Goal: Task Accomplishment & Management: Manage account settings

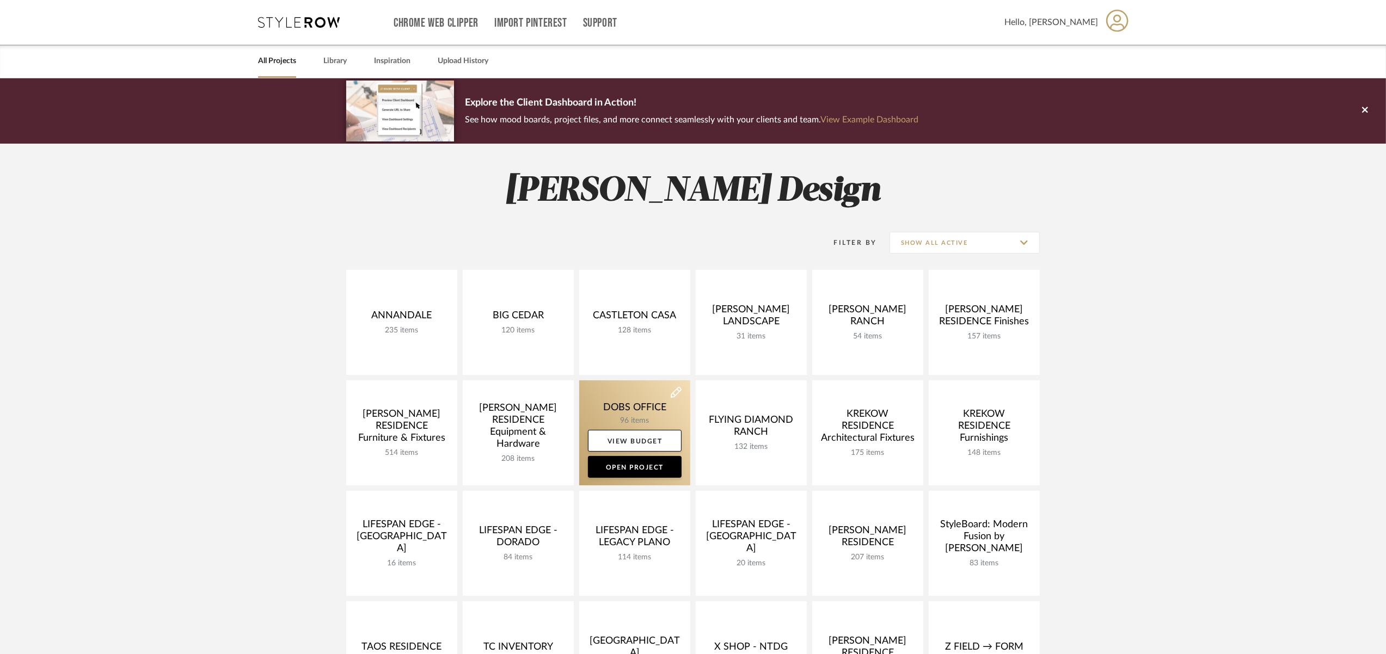
click at [623, 414] on link at bounding box center [634, 432] width 111 height 105
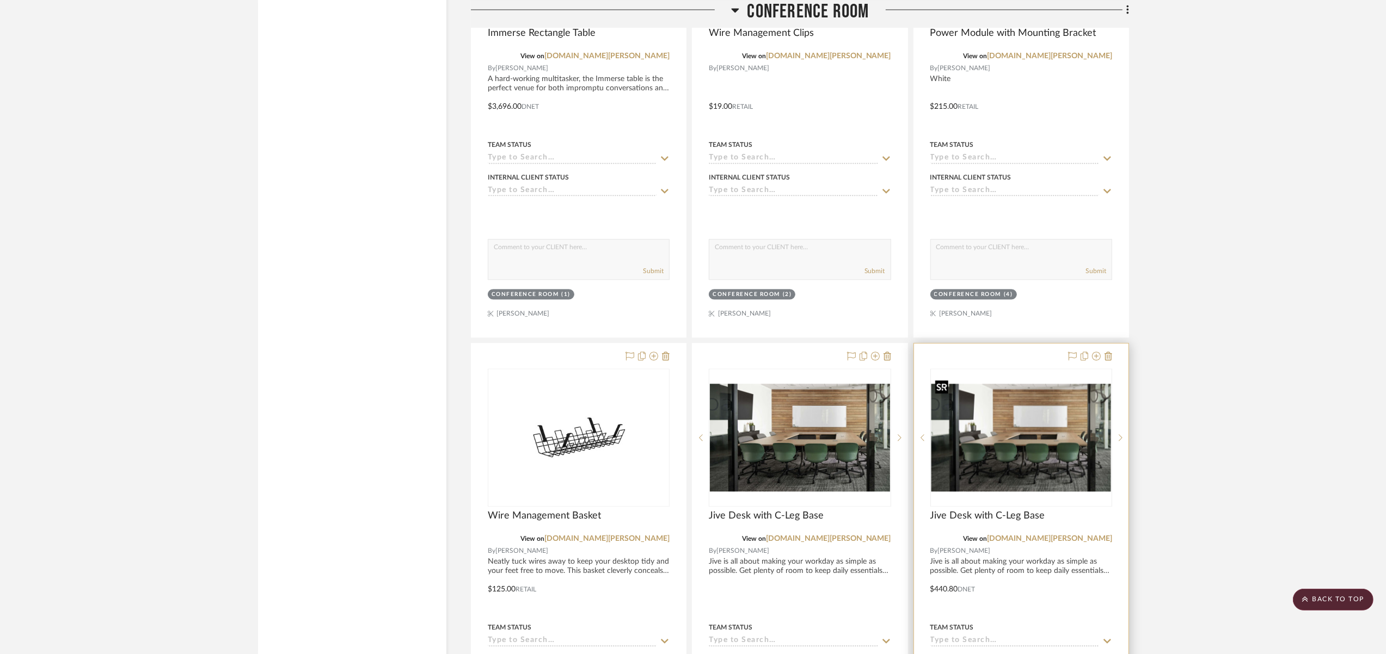
scroll to position [3268, 0]
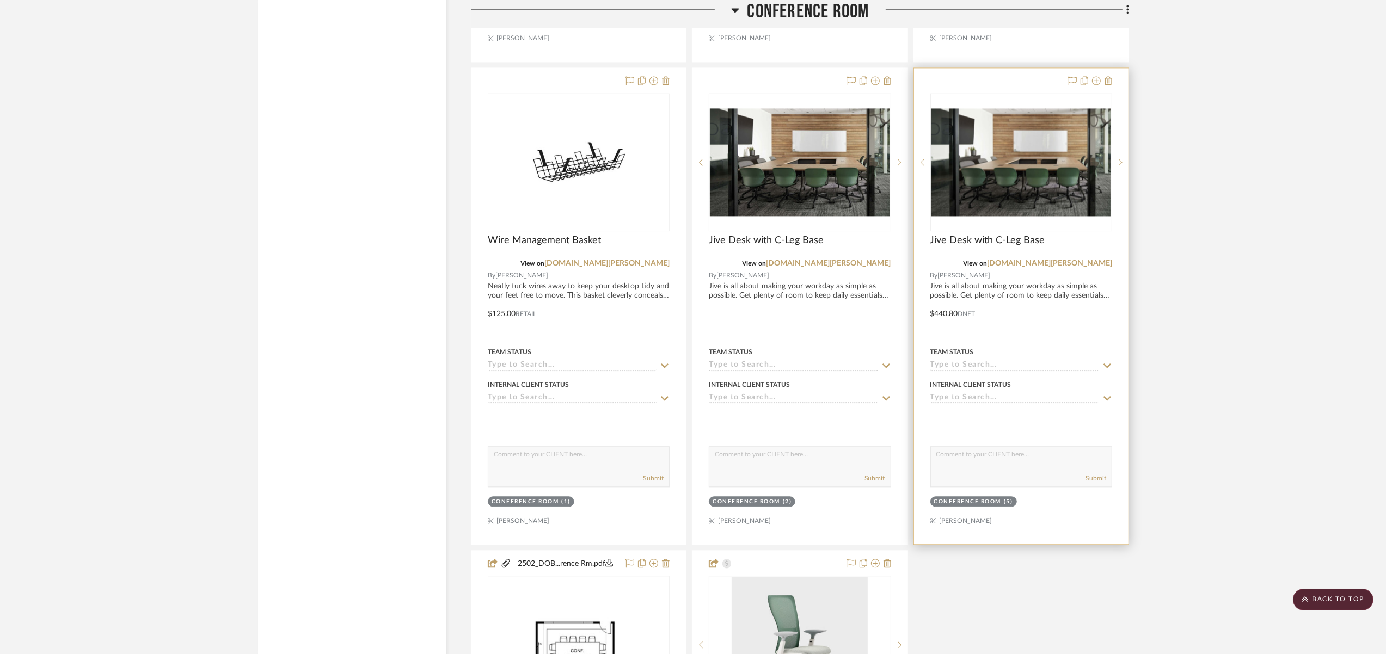
click at [1060, 248] on div "Jive Desk with C-Leg Base" at bounding box center [1021, 247] width 182 height 24
click at [1062, 260] on link "[DOMAIN_NAME][PERSON_NAME]" at bounding box center [1049, 264] width 125 height 8
click at [1076, 260] on link "[DOMAIN_NAME][PERSON_NAME]" at bounding box center [1049, 264] width 125 height 8
click at [1065, 285] on div at bounding box center [1021, 306] width 214 height 476
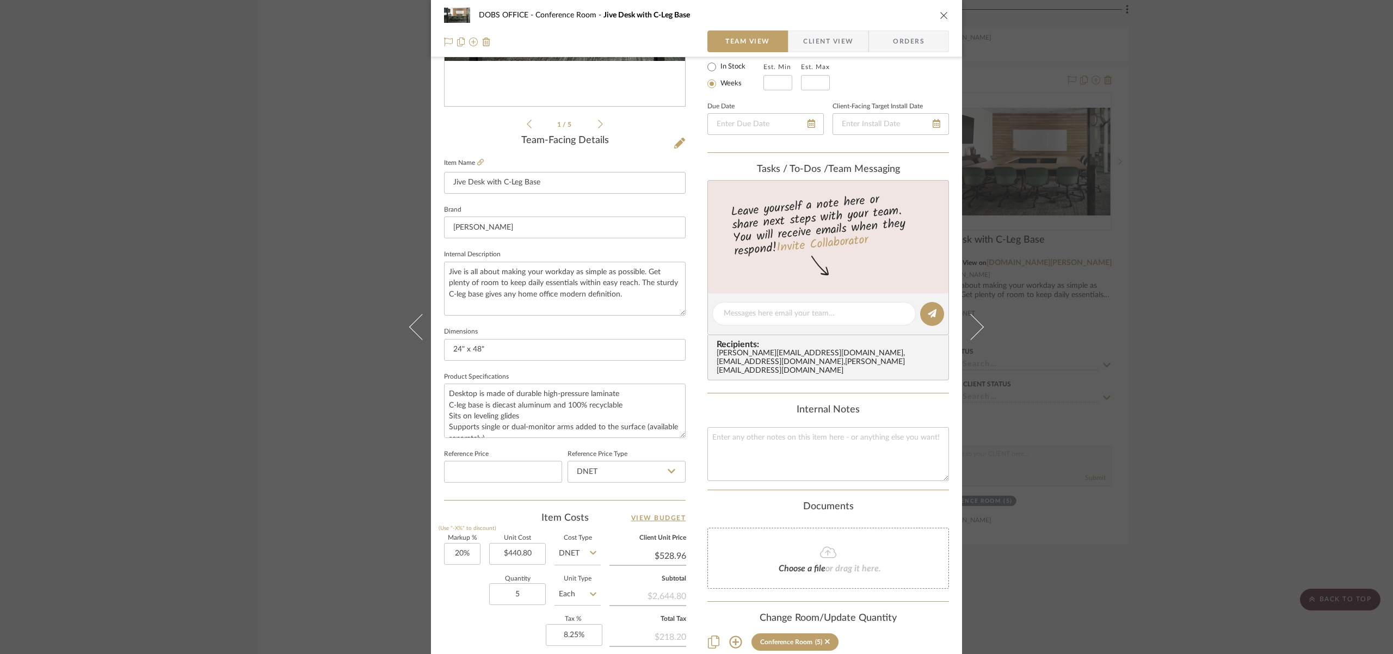
scroll to position [303, 0]
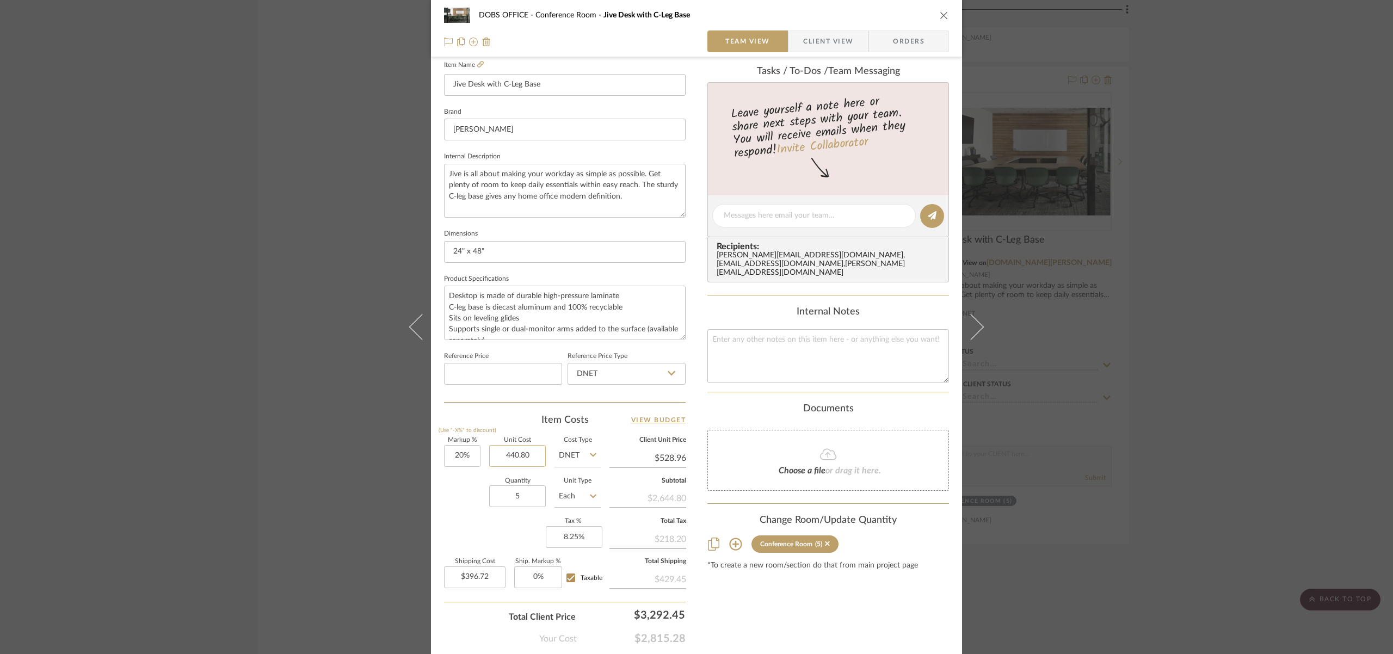
click at [525, 457] on input "440.80" at bounding box center [517, 456] width 57 height 22
type input "$551.00"
click at [469, 494] on div "Quantity 5 Unit Type Each" at bounding box center [522, 497] width 157 height 39
type input "$661.20"
type input "$495.90"
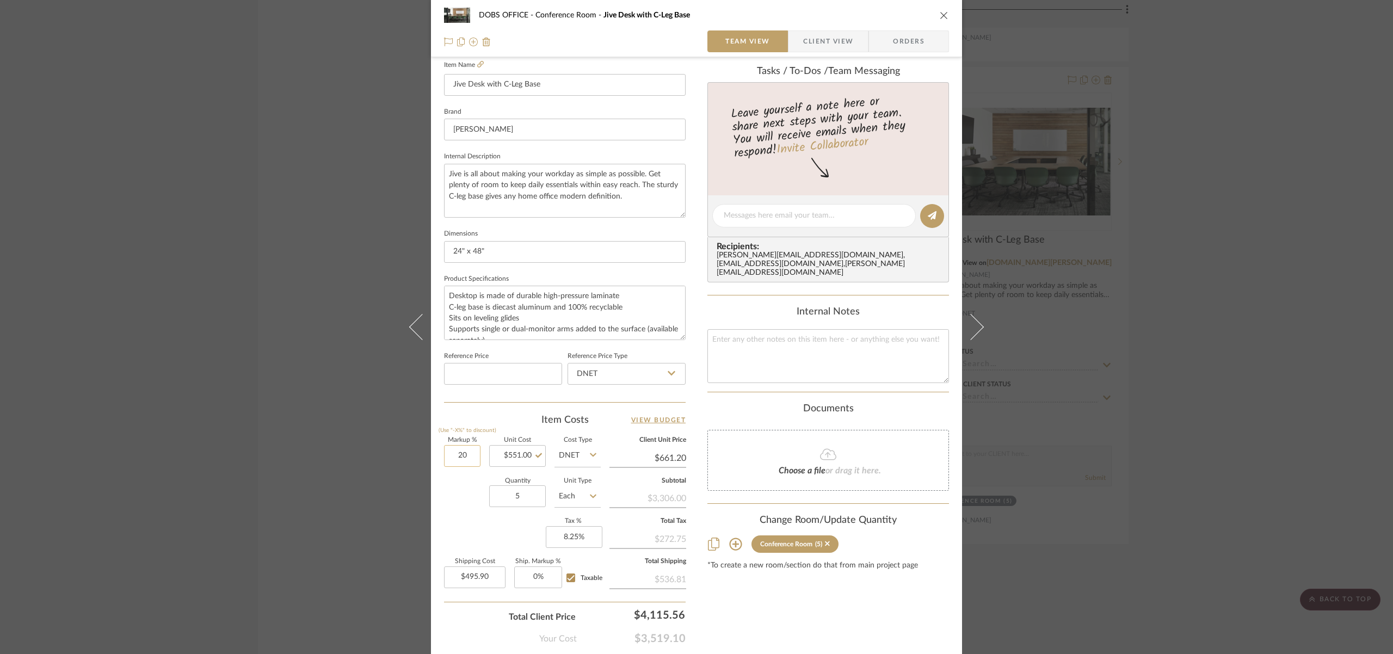
click at [473, 457] on input "20" at bounding box center [462, 456] width 36 height 22
type input "0%"
click at [796, 602] on div "Content here copies to Client View - confirm visibility there. Show in Client D…" at bounding box center [828, 219] width 242 height 896
type input "$551.00"
type input "$413.25"
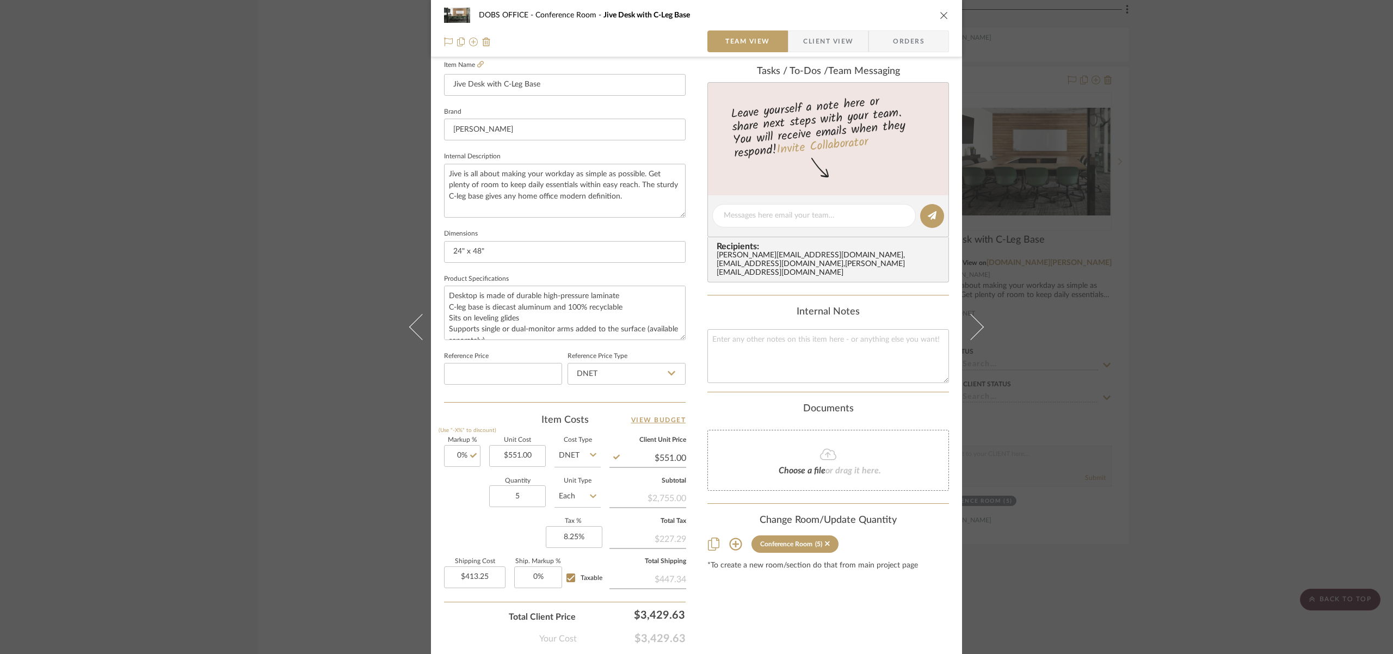
click at [939, 10] on button "close" at bounding box center [944, 15] width 10 height 10
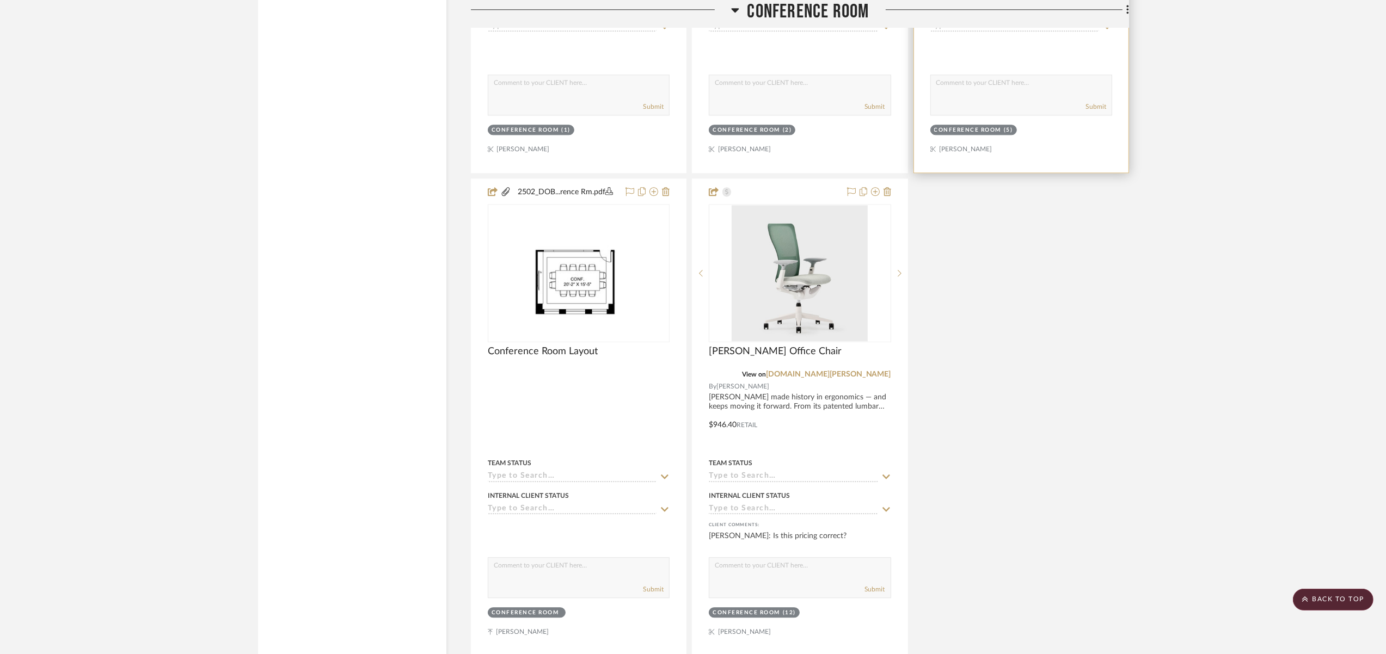
scroll to position [3744, 0]
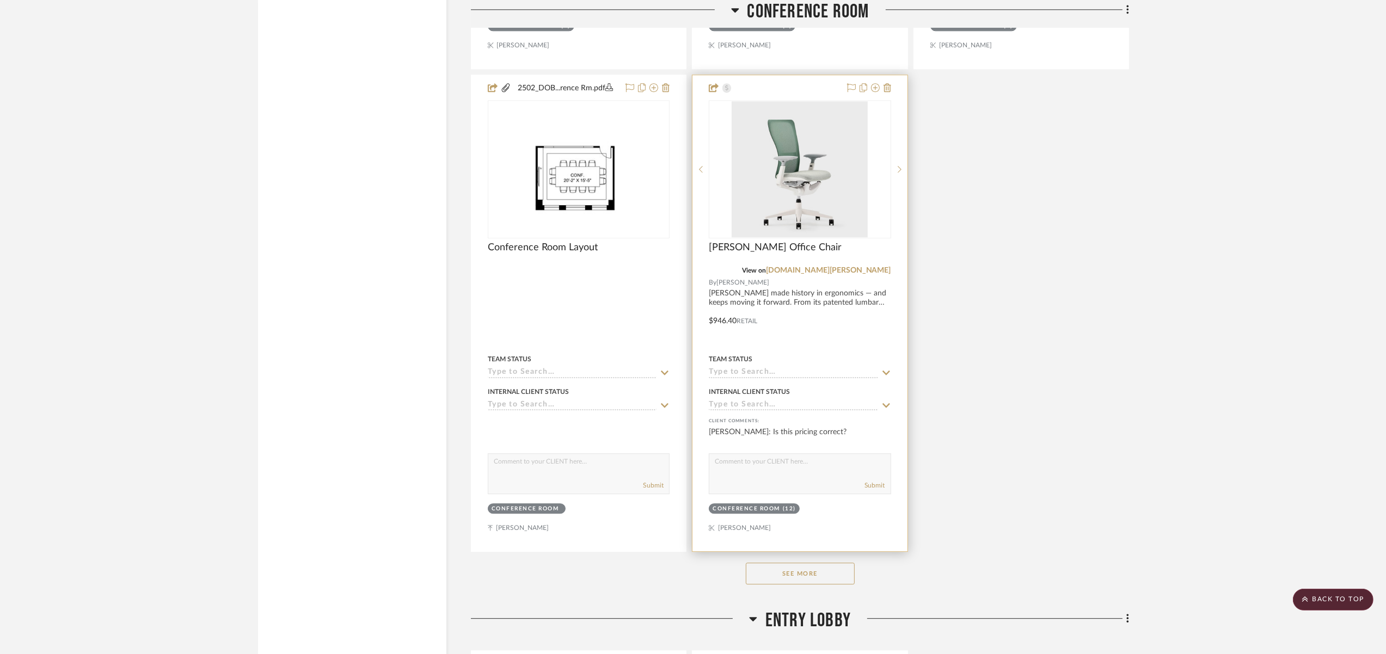
click at [828, 290] on div at bounding box center [799, 313] width 214 height 476
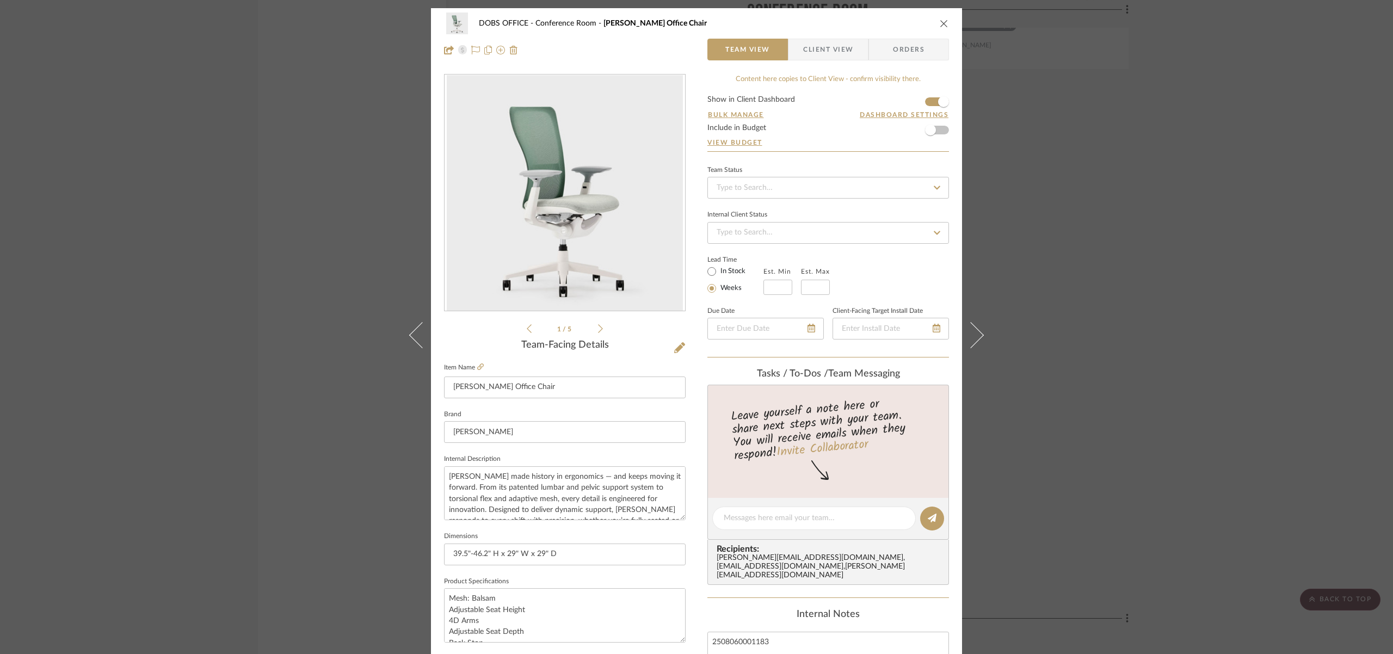
click at [481, 367] on fieldset "Item Name [PERSON_NAME] Office Chair" at bounding box center [565, 379] width 242 height 38
click at [477, 365] on icon at bounding box center [480, 367] width 7 height 7
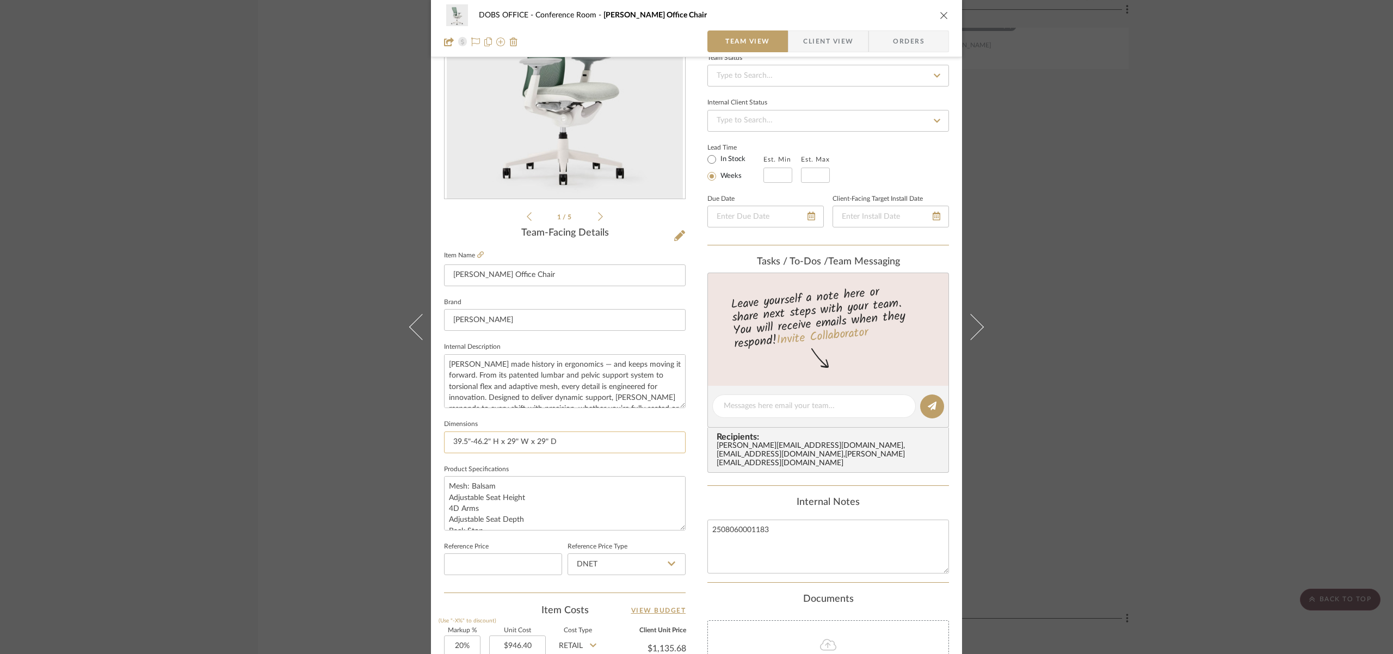
scroll to position [175, 0]
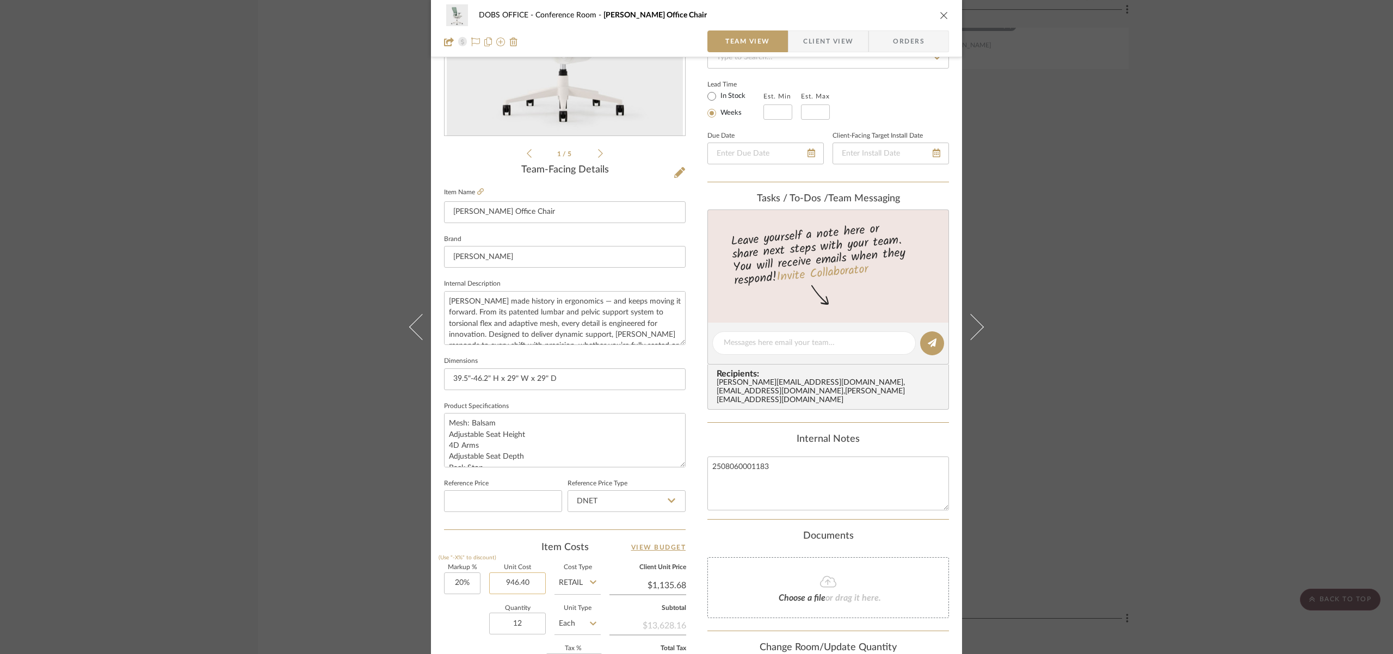
click at [532, 582] on input "946.40" at bounding box center [517, 583] width 57 height 22
type input "1183"
type input "20"
type input "$1,183.00"
click at [464, 588] on input "20" at bounding box center [462, 583] width 36 height 22
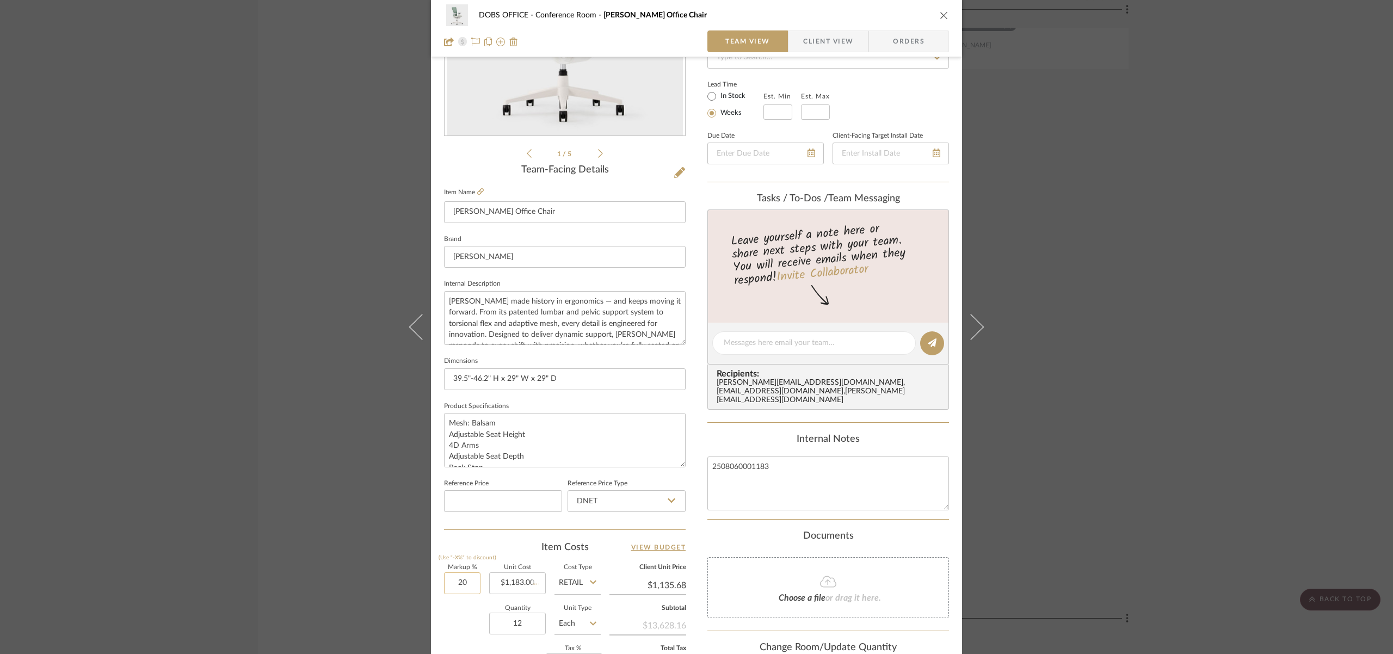
type input "$1,419.60"
type input "$2,555.28"
type input "0%"
click at [462, 613] on div "Quantity 12 Unit Type Each" at bounding box center [522, 625] width 157 height 39
type input "$1,183.00"
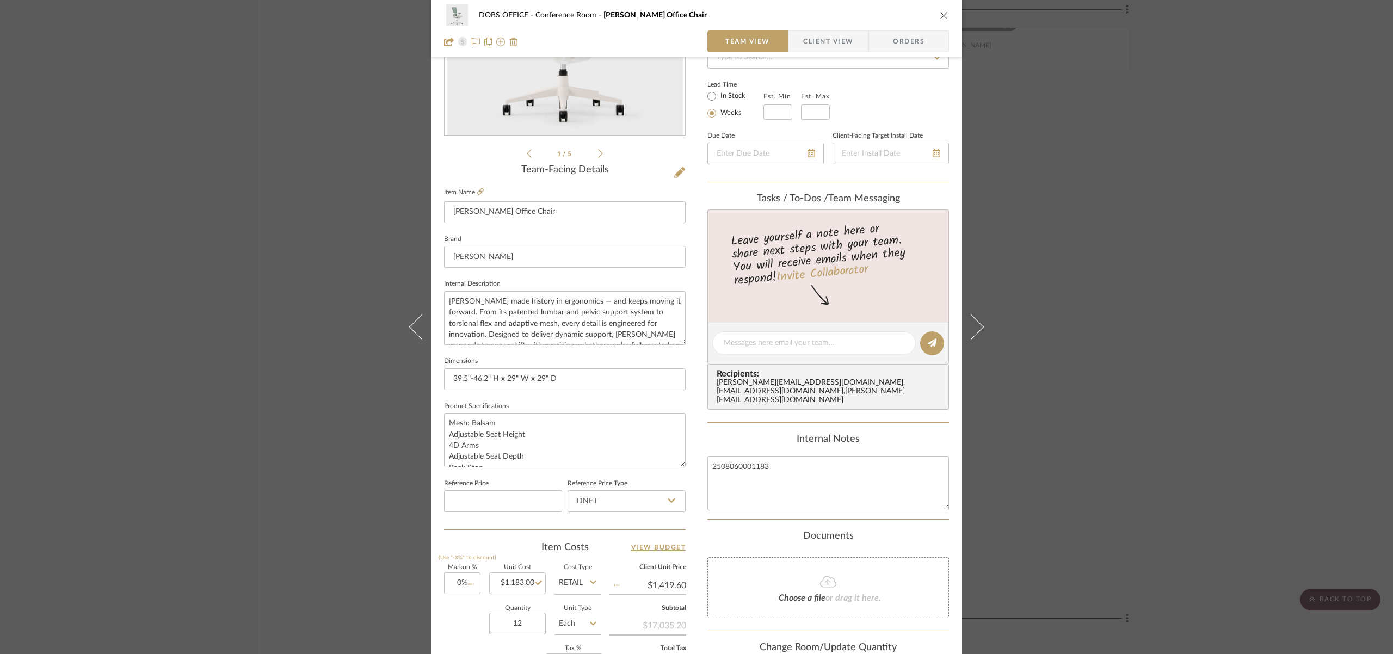
type input "$2,129.40"
click at [940, 13] on icon "close" at bounding box center [944, 15] width 9 height 9
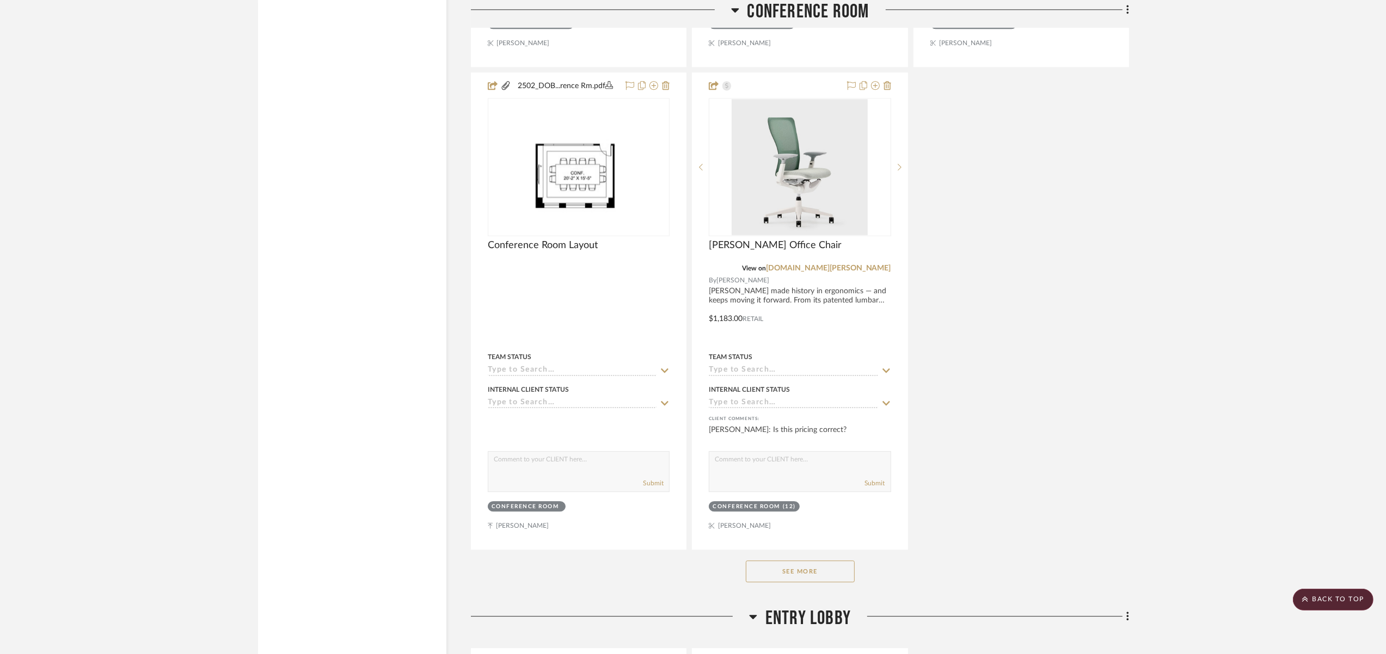
scroll to position [3747, 0]
click at [838, 566] on button "See More" at bounding box center [800, 571] width 109 height 22
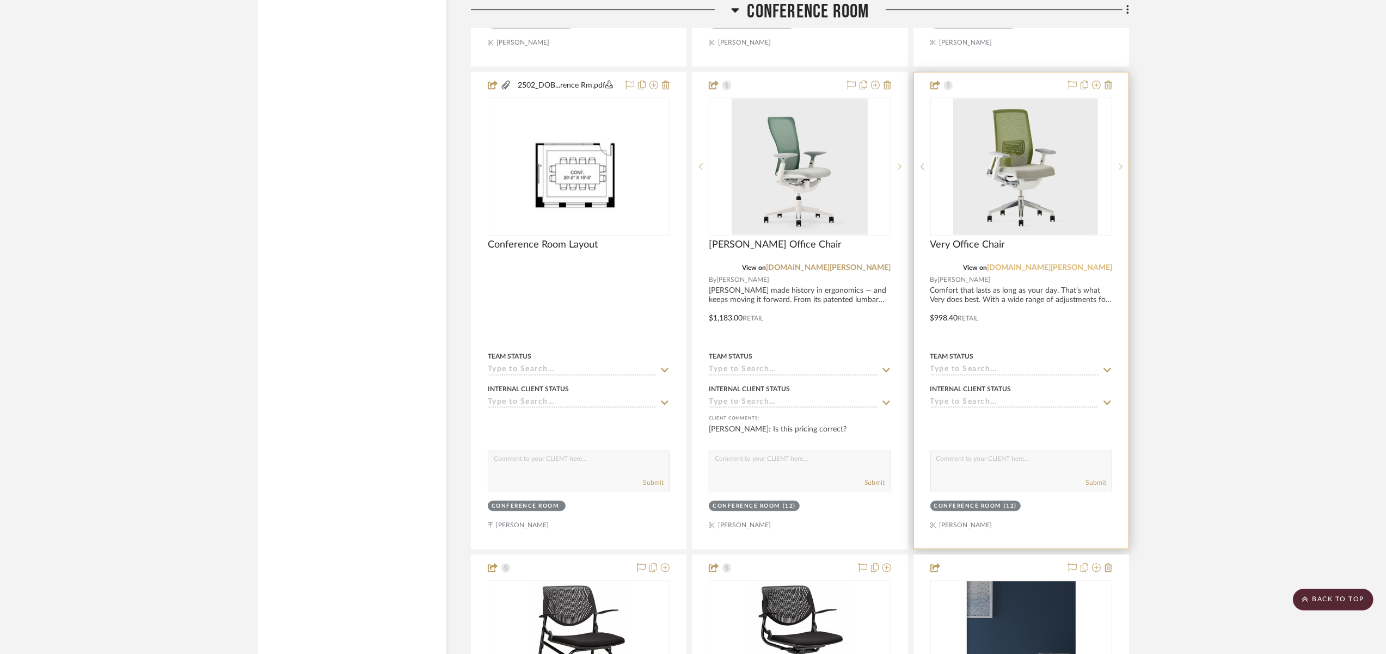
click at [1092, 264] on link "[DOMAIN_NAME][PERSON_NAME]" at bounding box center [1049, 268] width 125 height 8
click at [1040, 303] on div at bounding box center [1021, 310] width 214 height 476
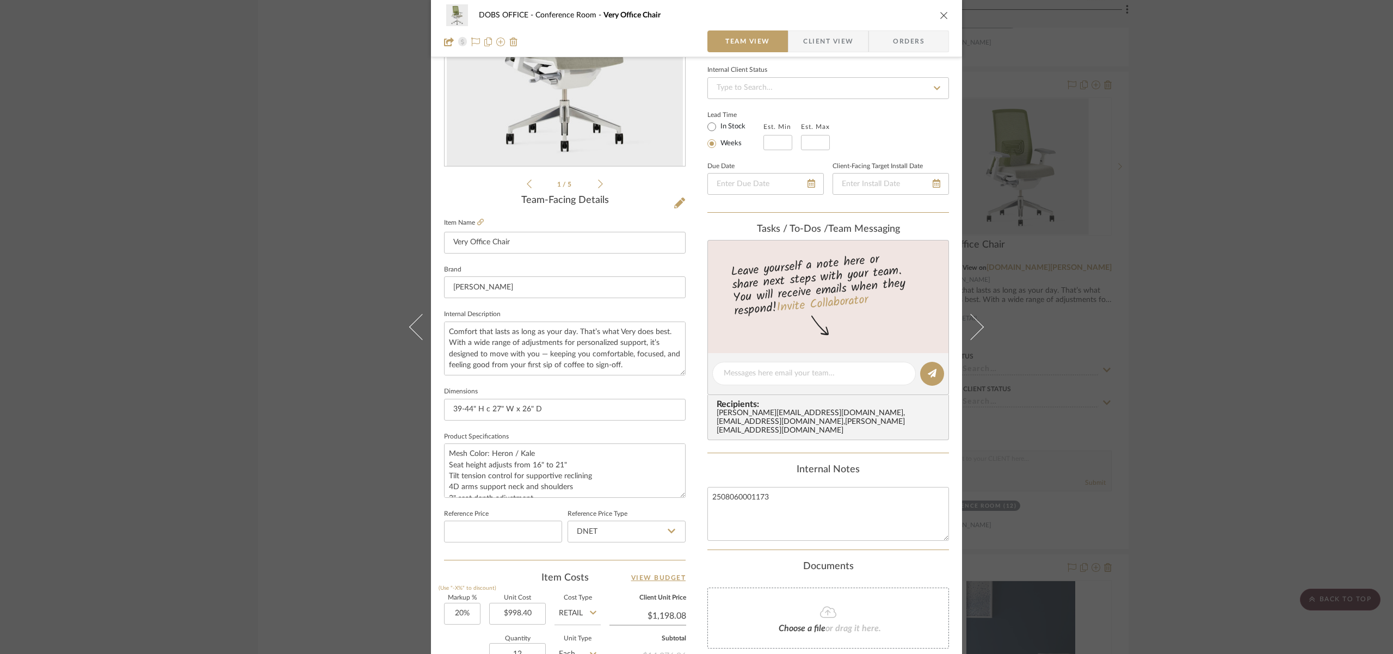
scroll to position [238, 0]
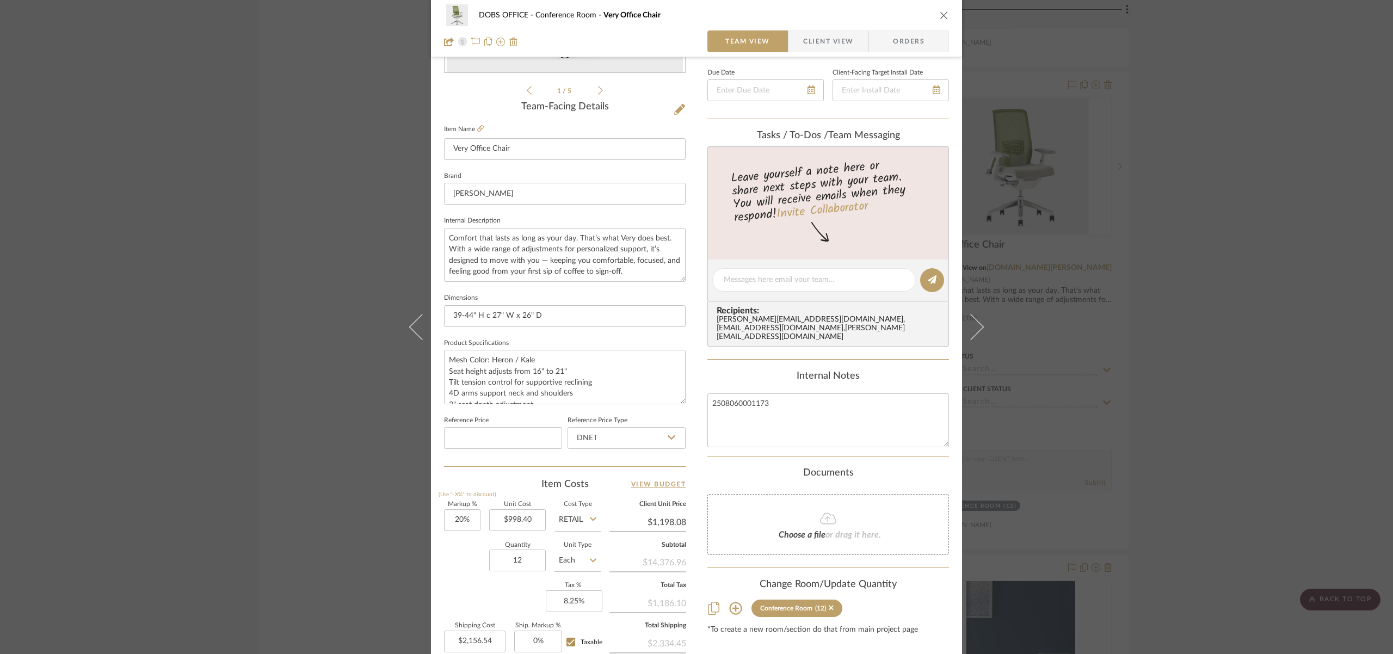
click at [503, 505] on label "Unit Cost" at bounding box center [517, 504] width 57 height 5
click at [522, 524] on input "998.40" at bounding box center [517, 520] width 57 height 22
type input "1248"
type input "20"
type input "$1,248.00"
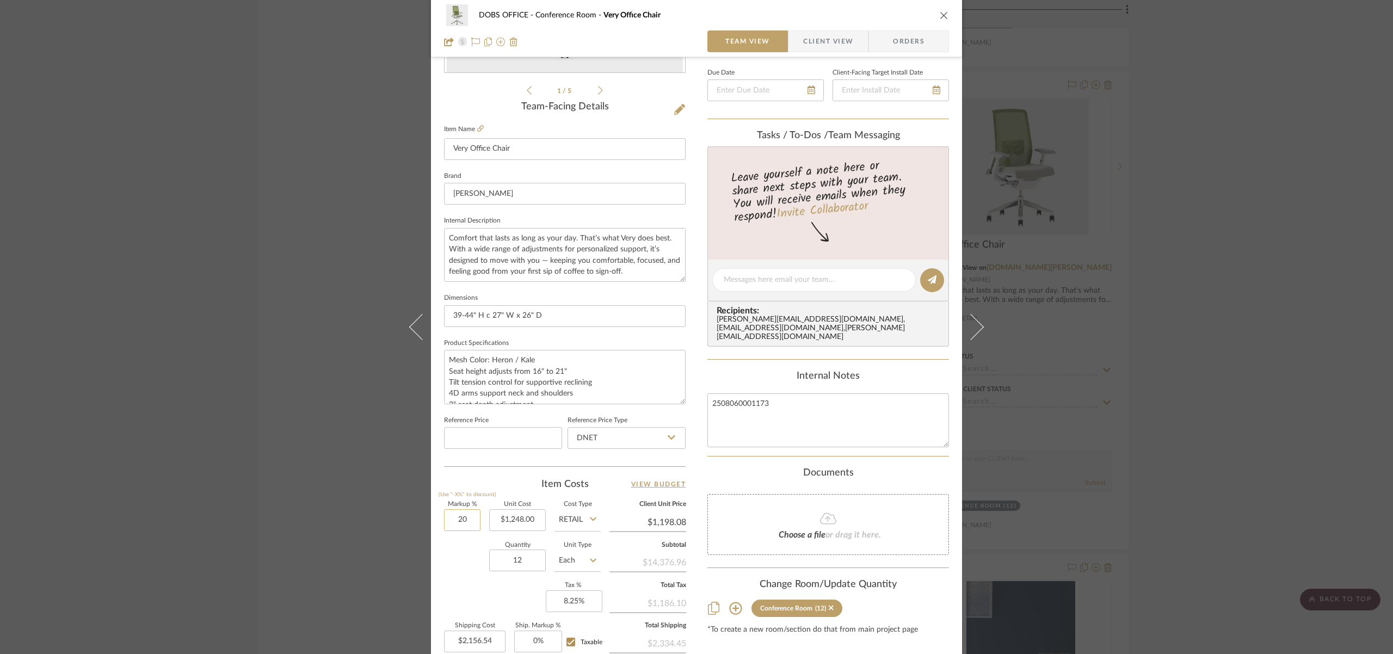
click at [463, 519] on input "20" at bounding box center [462, 520] width 36 height 22
type input "$1,497.60"
type input "$2,695.68"
type input "0%"
click at [461, 602] on div "Markup % (Use "-X%" to discount) 0% Unit Cost $1,248.00 Cost Type Retail Client…" at bounding box center [565, 581] width 242 height 159
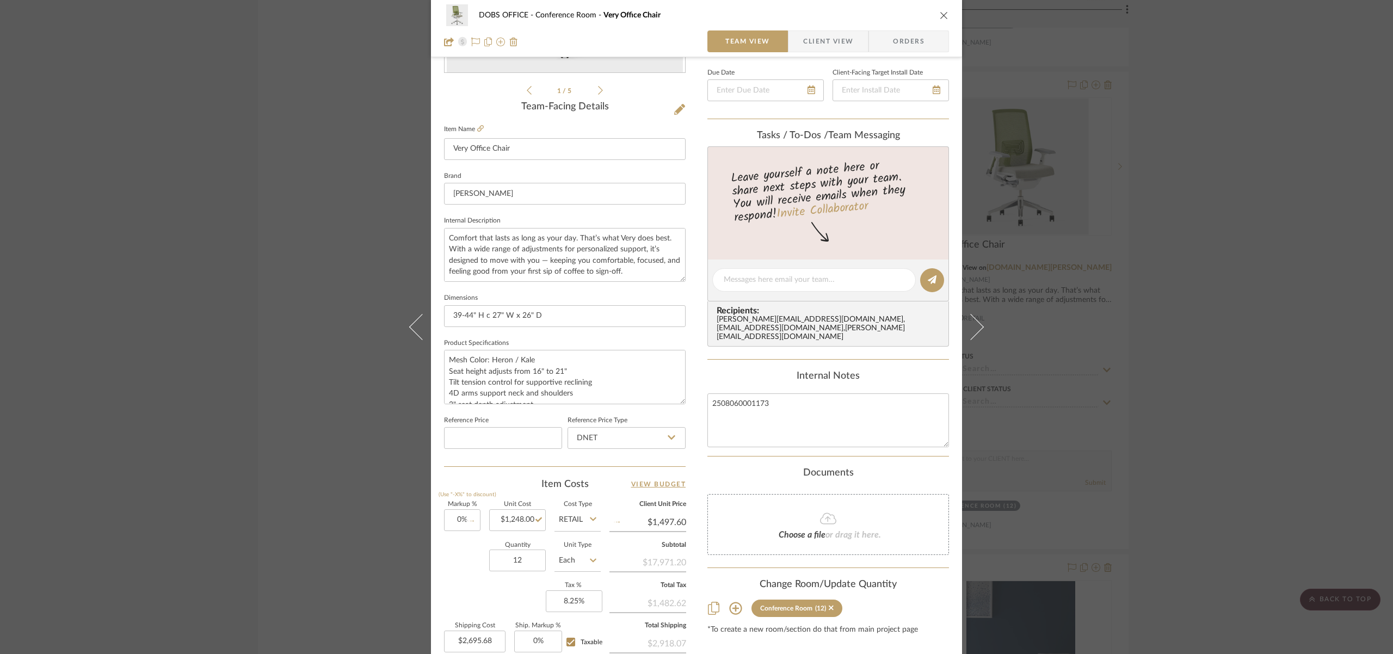
type input "$1,248.00"
type input "$2,246.40"
click at [940, 18] on icon "close" at bounding box center [944, 15] width 9 height 9
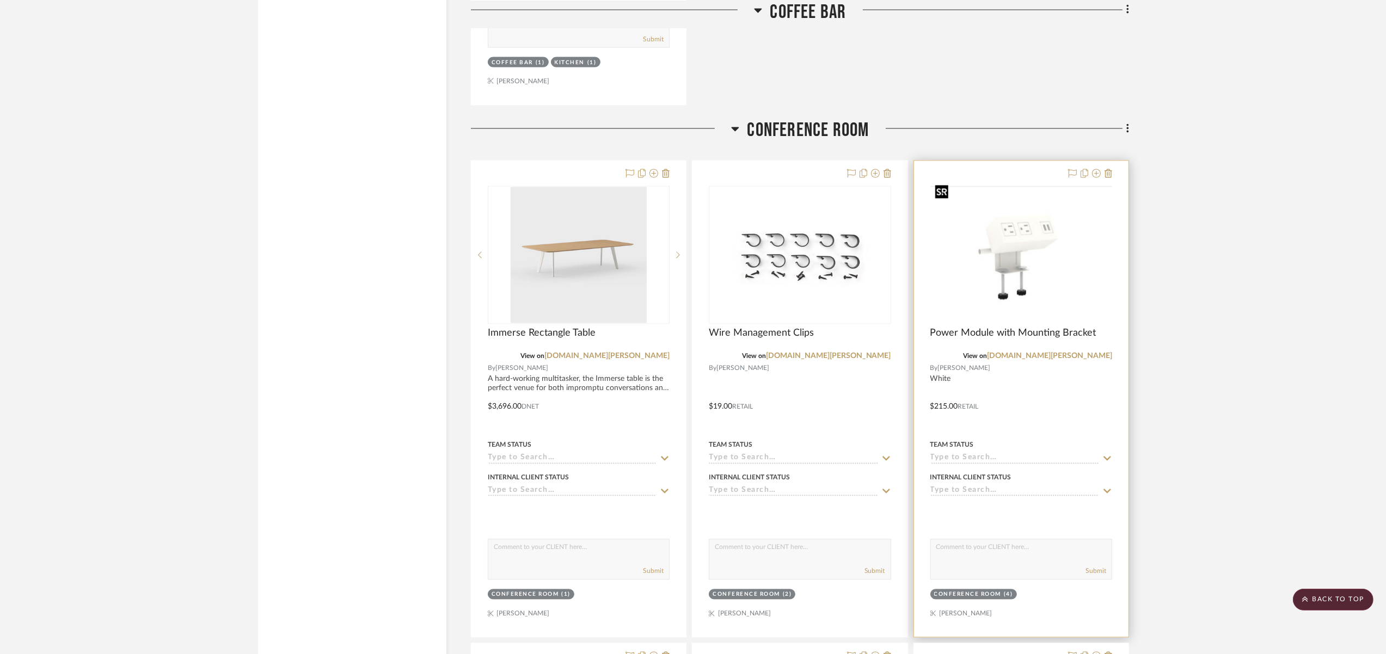
scroll to position [2768, 0]
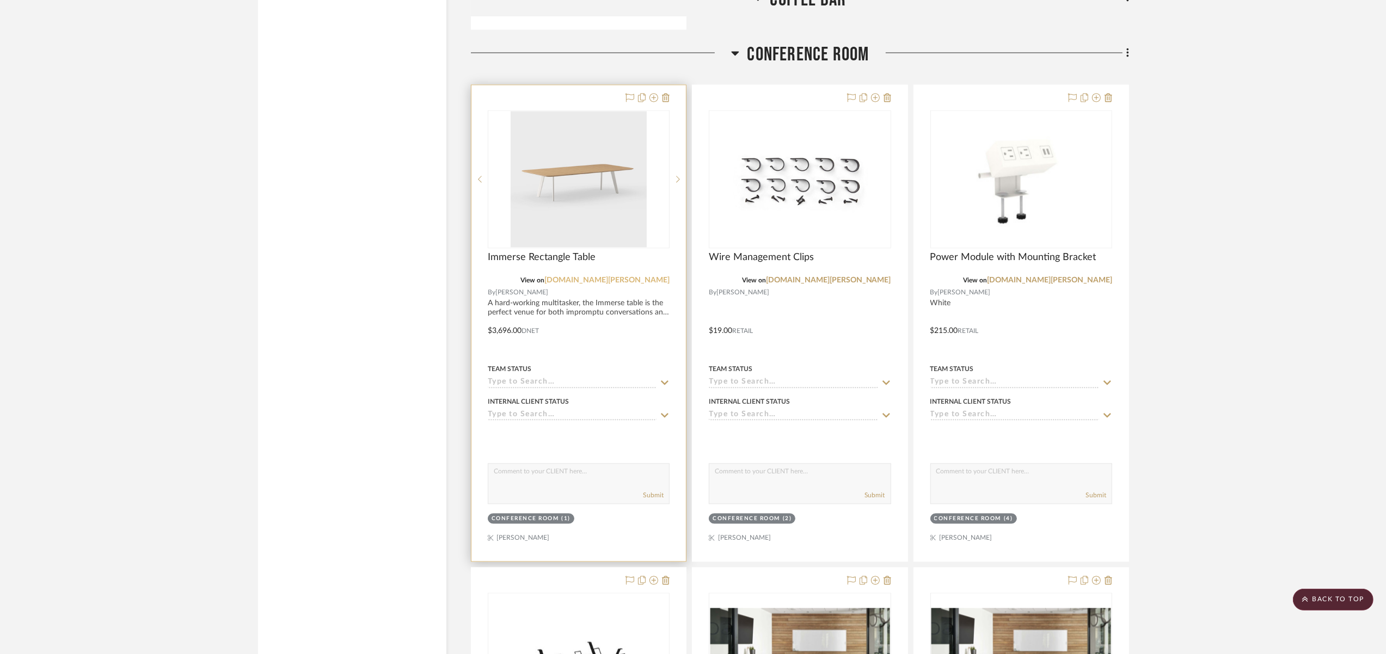
click at [618, 277] on link "[DOMAIN_NAME][PERSON_NAME]" at bounding box center [606, 281] width 125 height 8
click at [557, 311] on div at bounding box center [578, 323] width 214 height 476
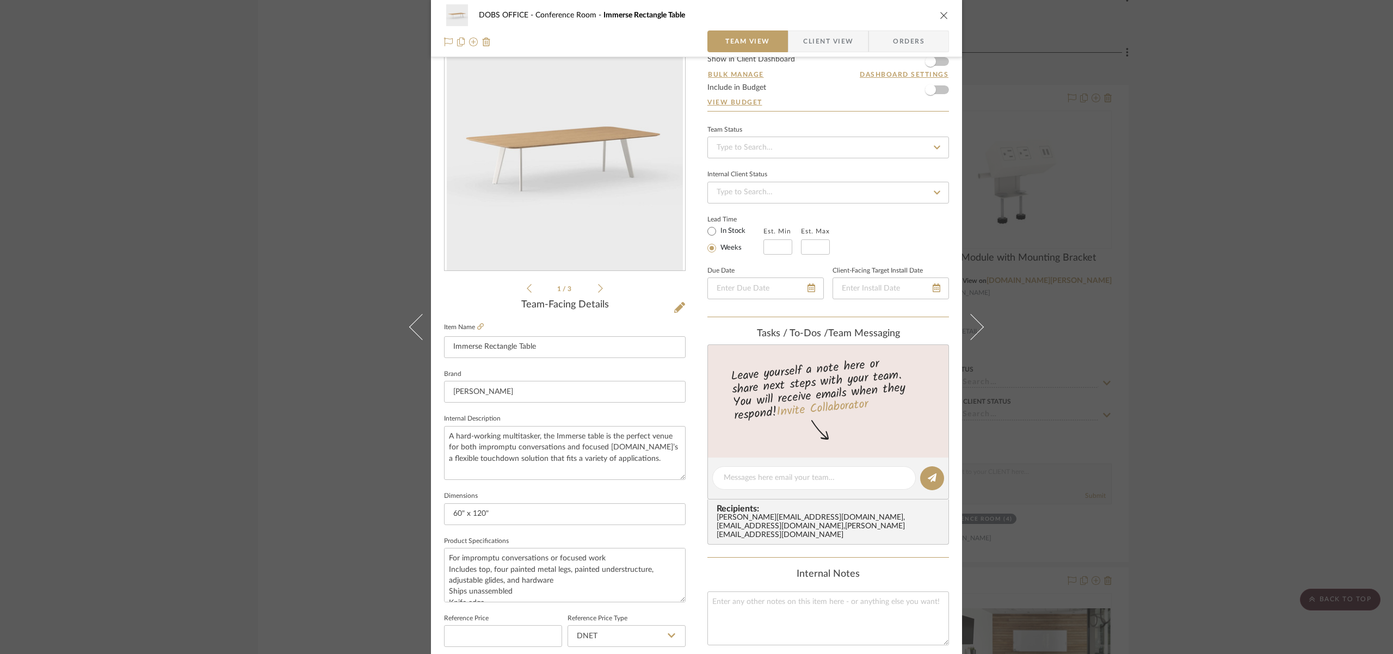
scroll to position [223, 0]
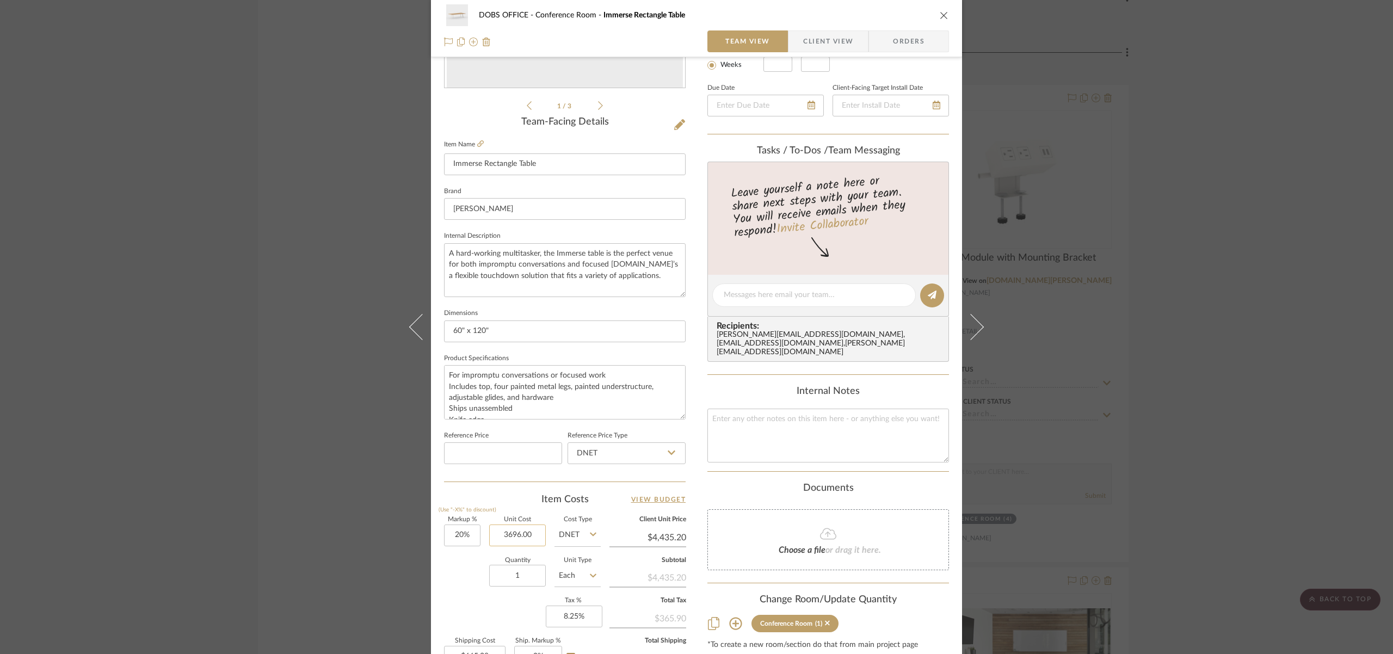
click at [522, 539] on input "3696.00" at bounding box center [517, 536] width 57 height 22
type input "4620"
type input "20"
type input "$4,620.00"
click at [451, 532] on input "20" at bounding box center [462, 536] width 36 height 22
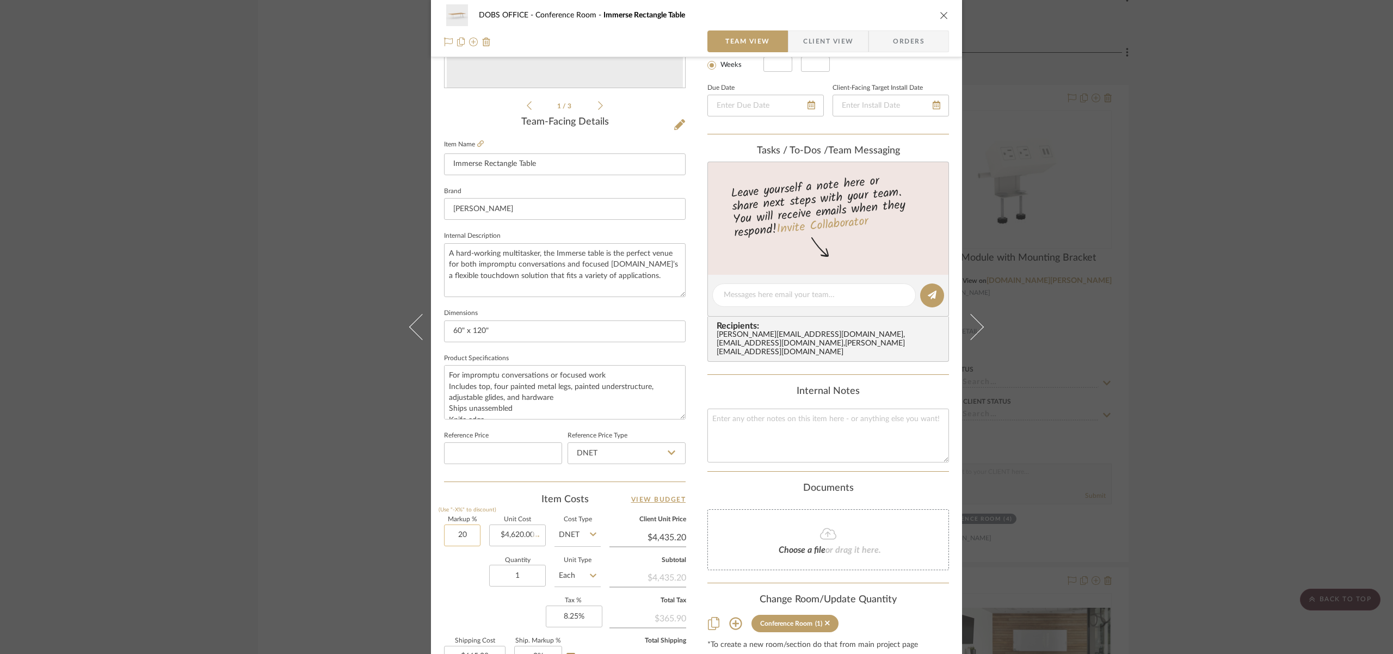
type input "$5,544.00"
type input "$831.60"
click at [461, 529] on input "20" at bounding box center [462, 536] width 36 height 22
type input "0%"
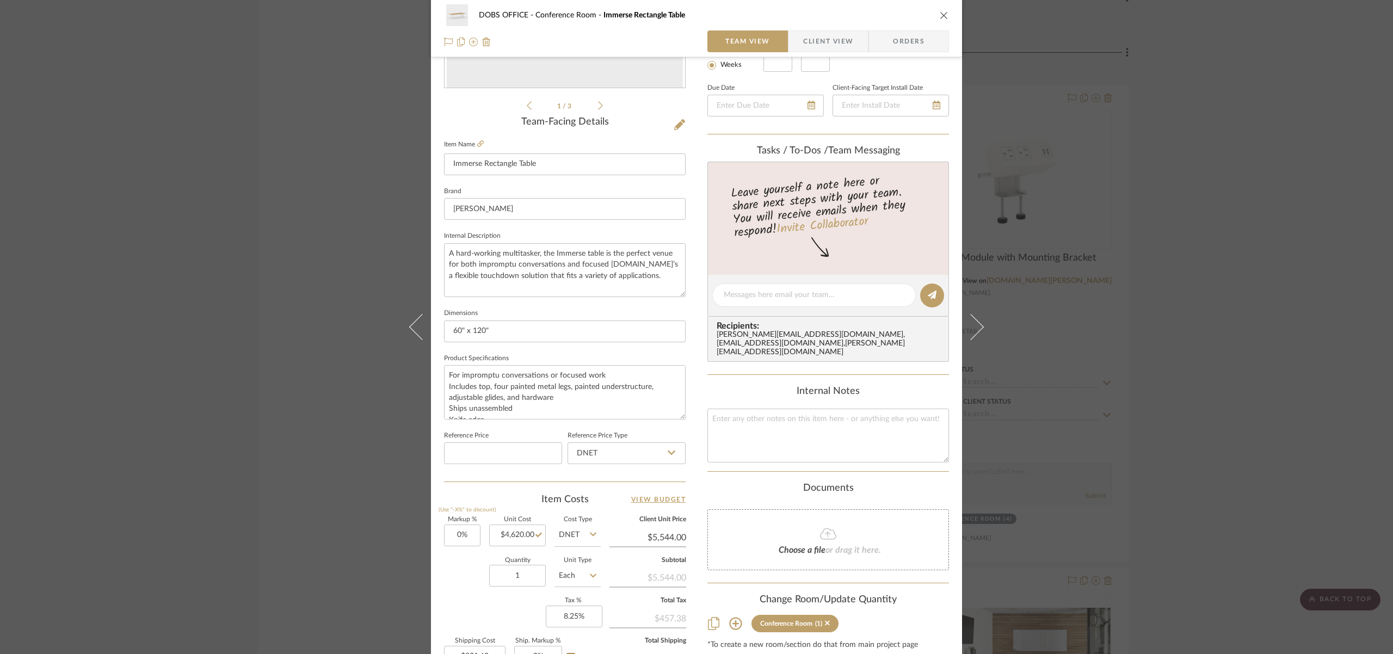
click at [460, 570] on div "Quantity 1 Unit Type Each" at bounding box center [522, 577] width 157 height 39
type input "$4,620.00"
type input "$693.00"
click at [940, 15] on icon "close" at bounding box center [944, 15] width 9 height 9
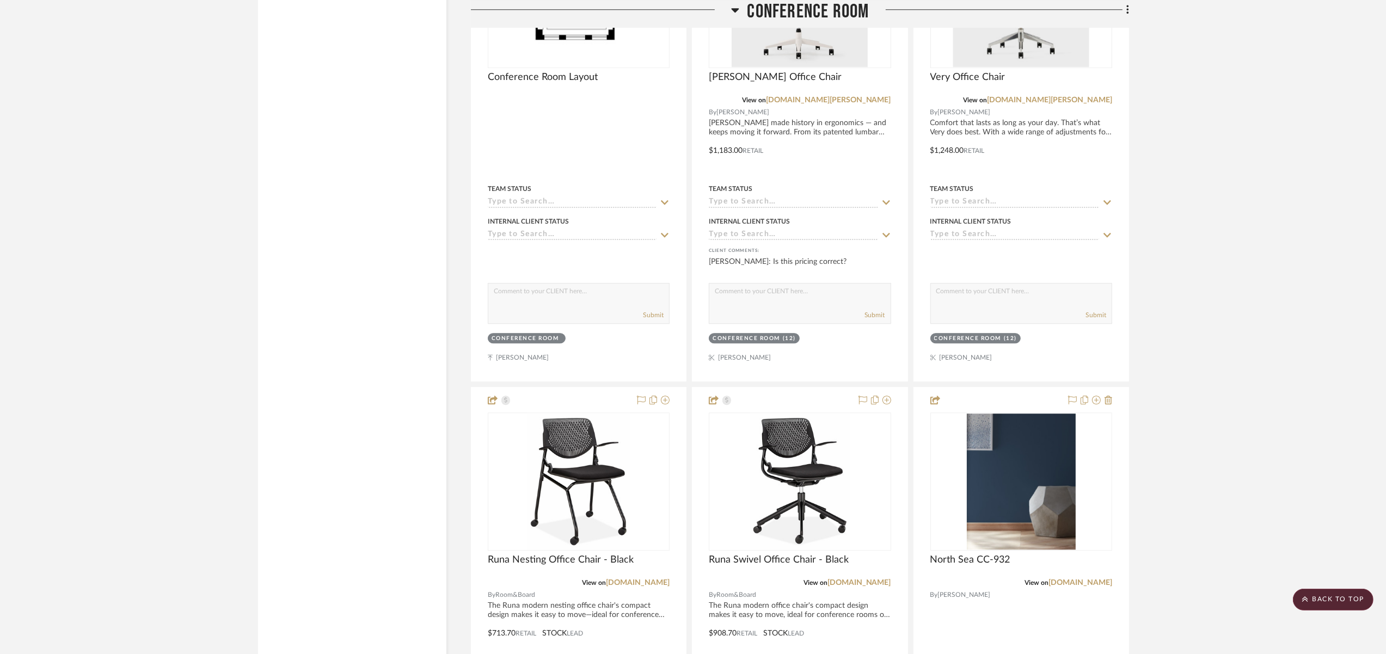
scroll to position [3745, 0]
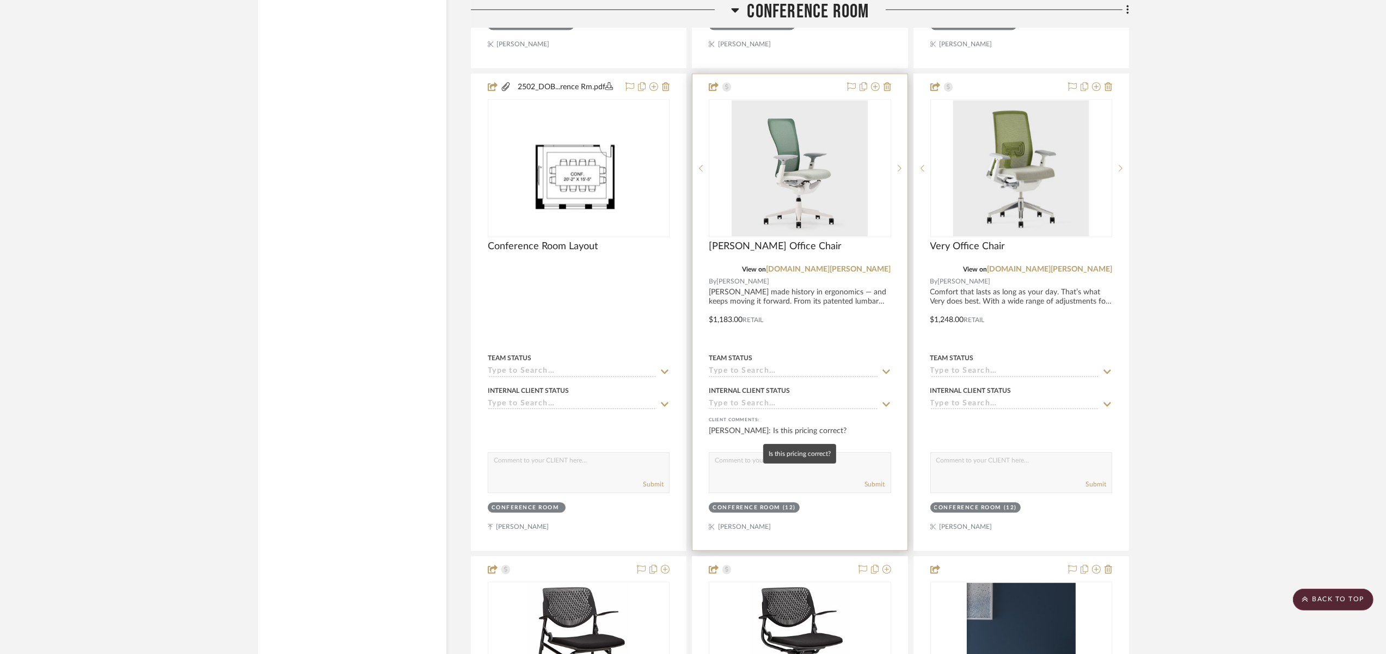
click at [828, 426] on div "[PERSON_NAME]: Is this pricing correct?" at bounding box center [800, 437] width 182 height 22
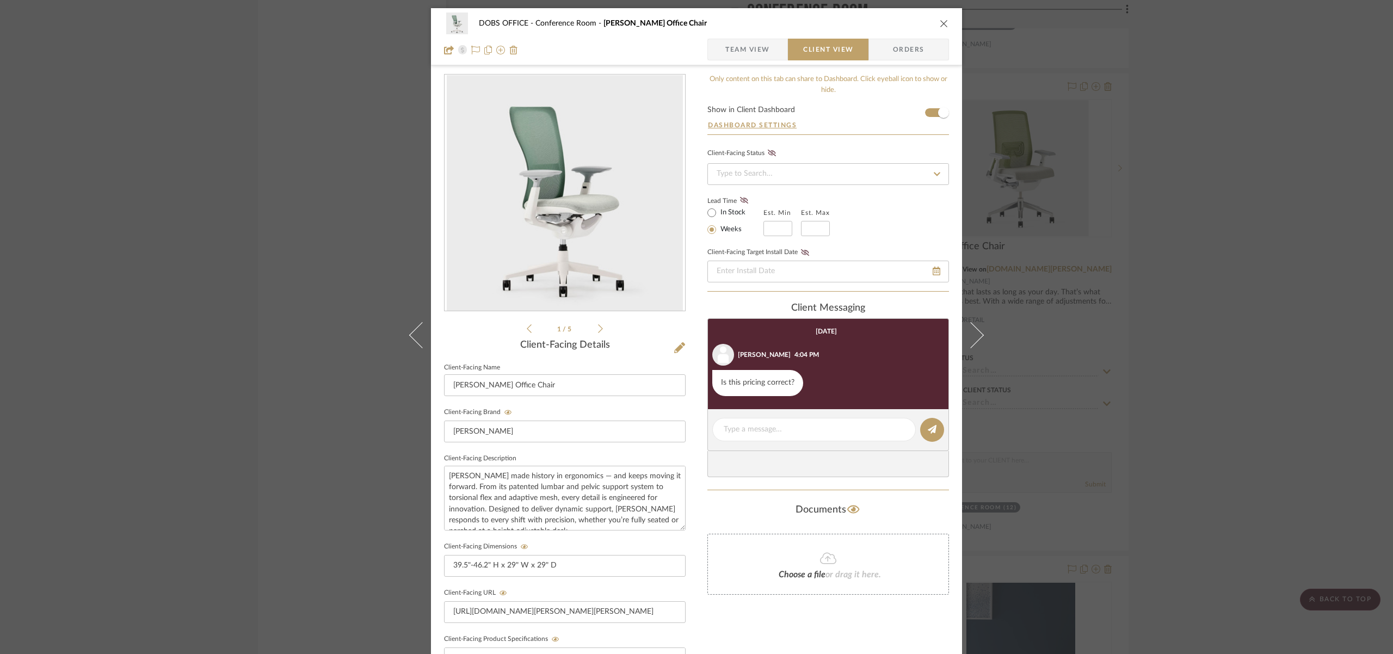
scroll to position [257, 0]
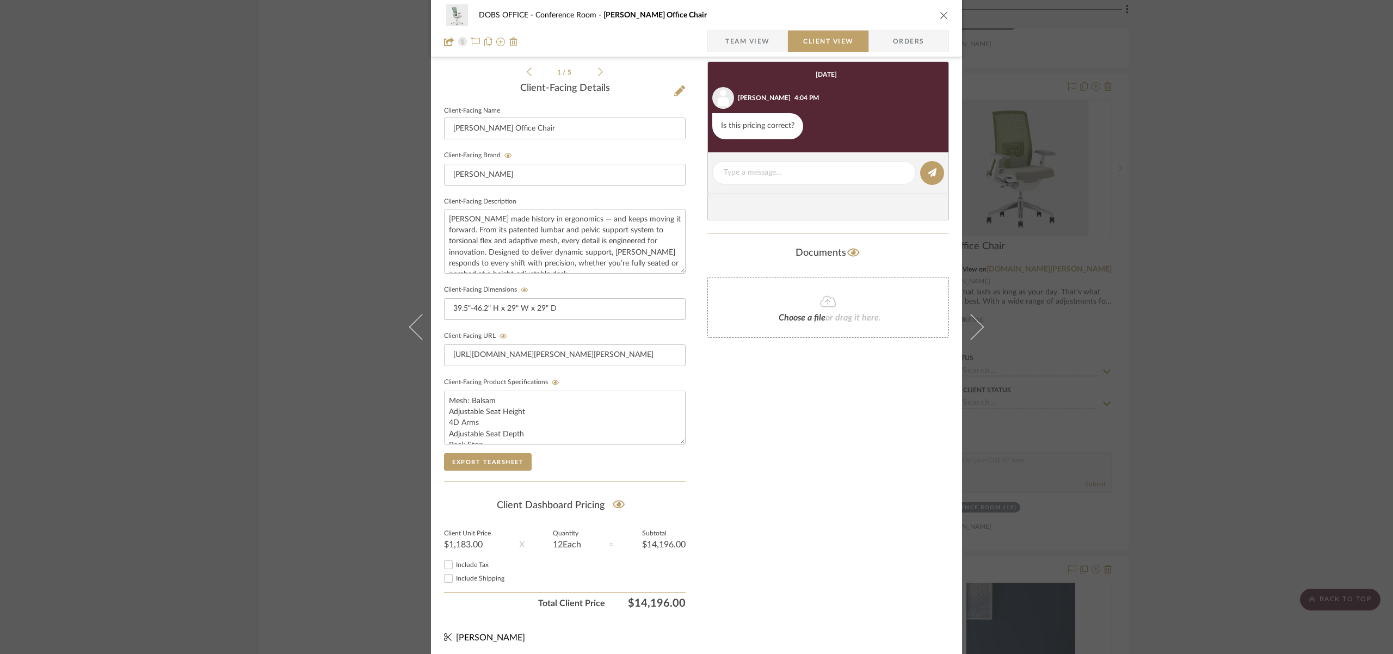
click at [940, 13] on icon "close" at bounding box center [944, 15] width 9 height 9
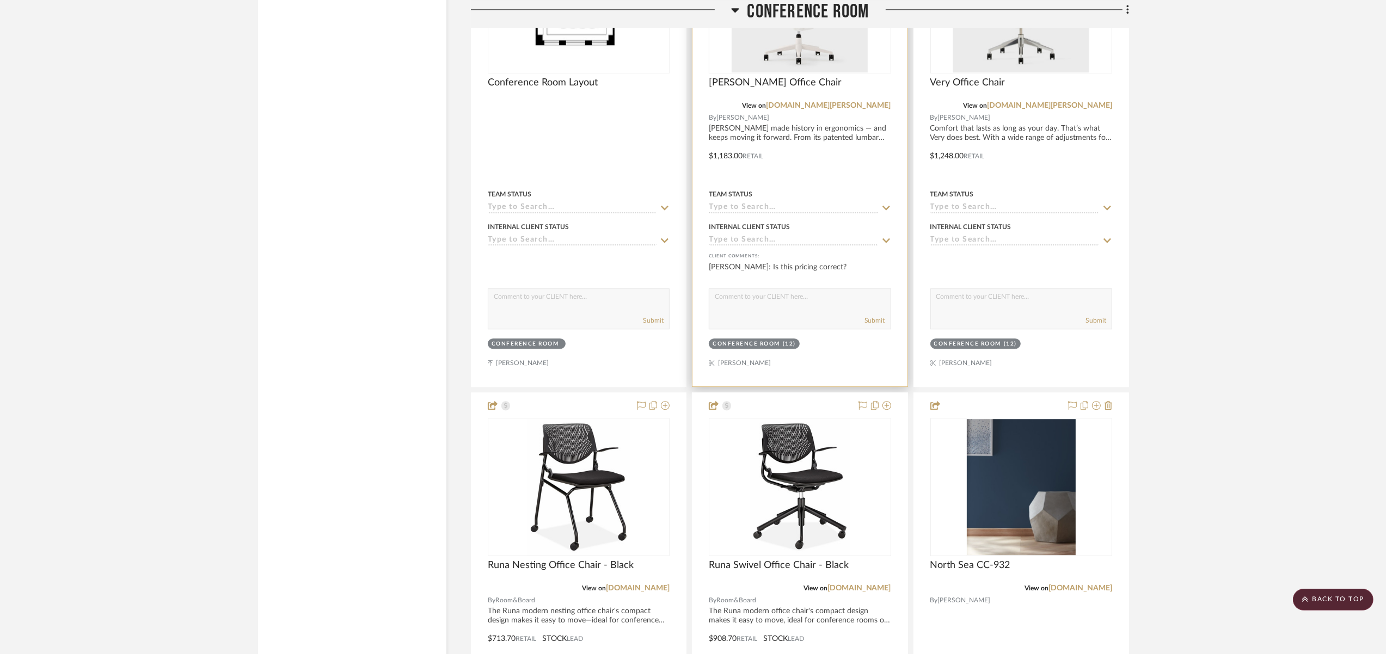
scroll to position [4179, 0]
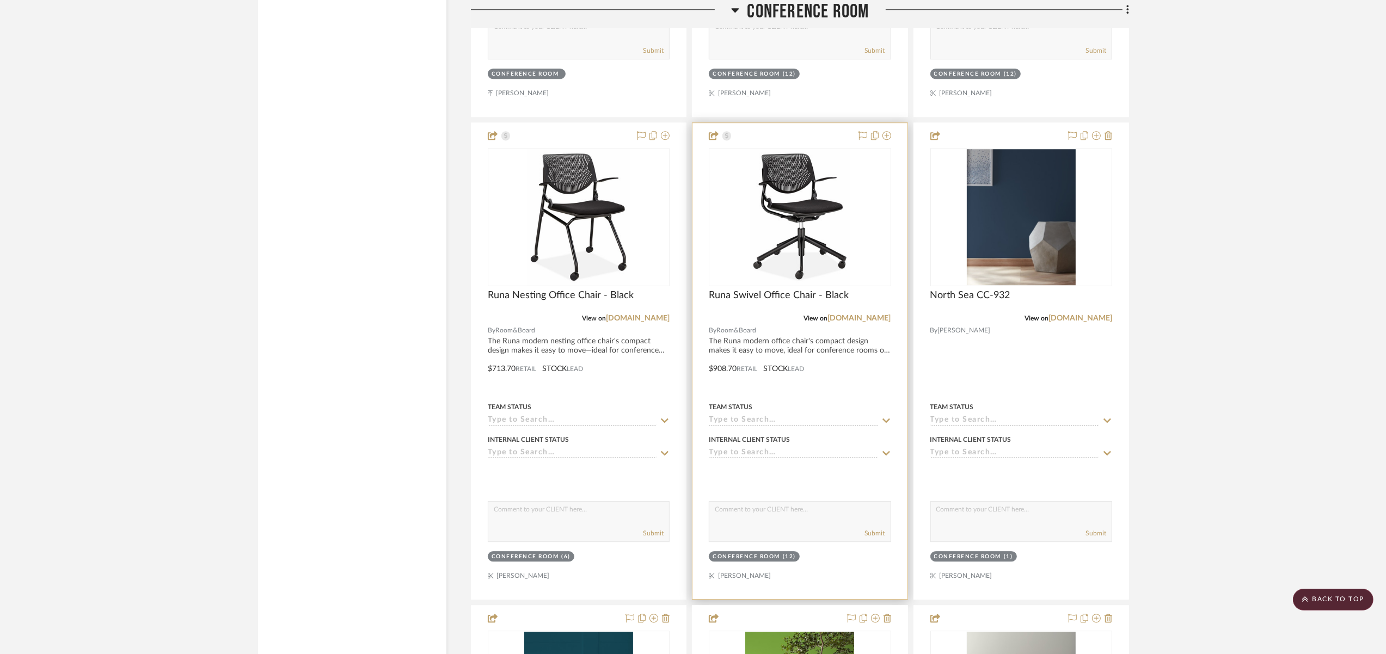
click at [806, 331] on div at bounding box center [799, 361] width 214 height 476
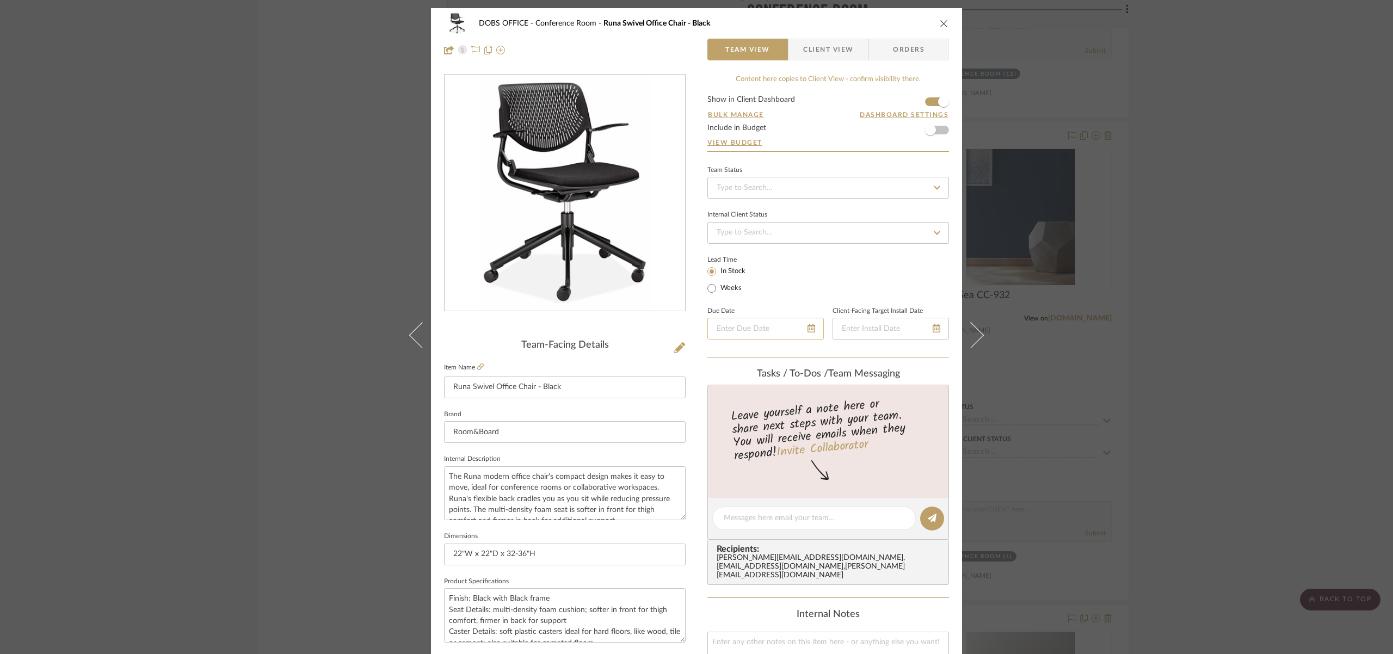
scroll to position [356, 0]
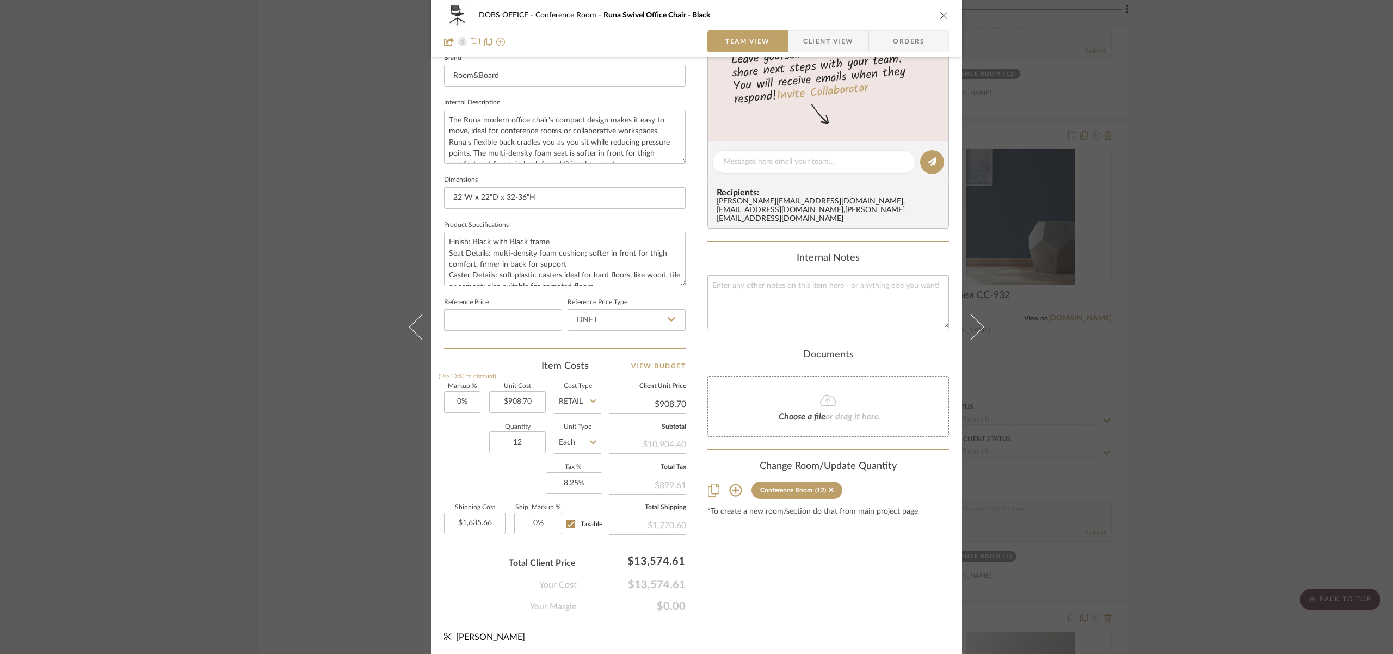
click at [940, 16] on icon "close" at bounding box center [944, 15] width 9 height 9
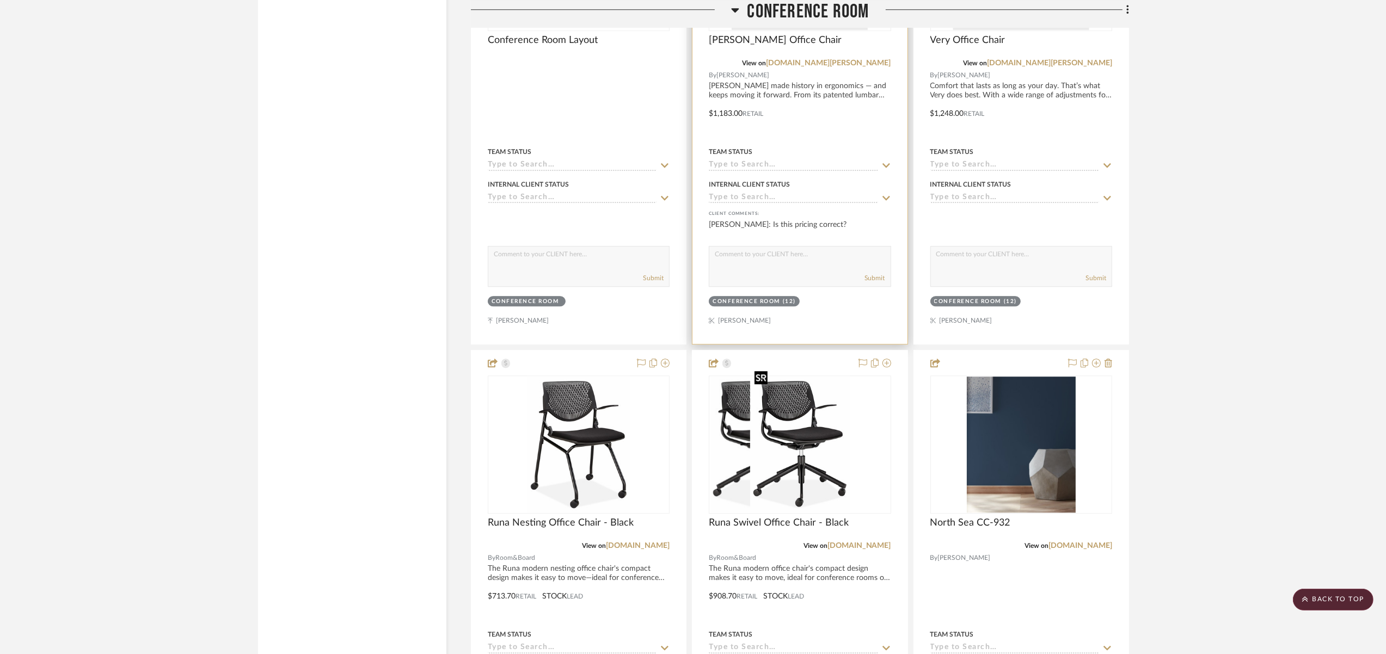
scroll to position [3758, 0]
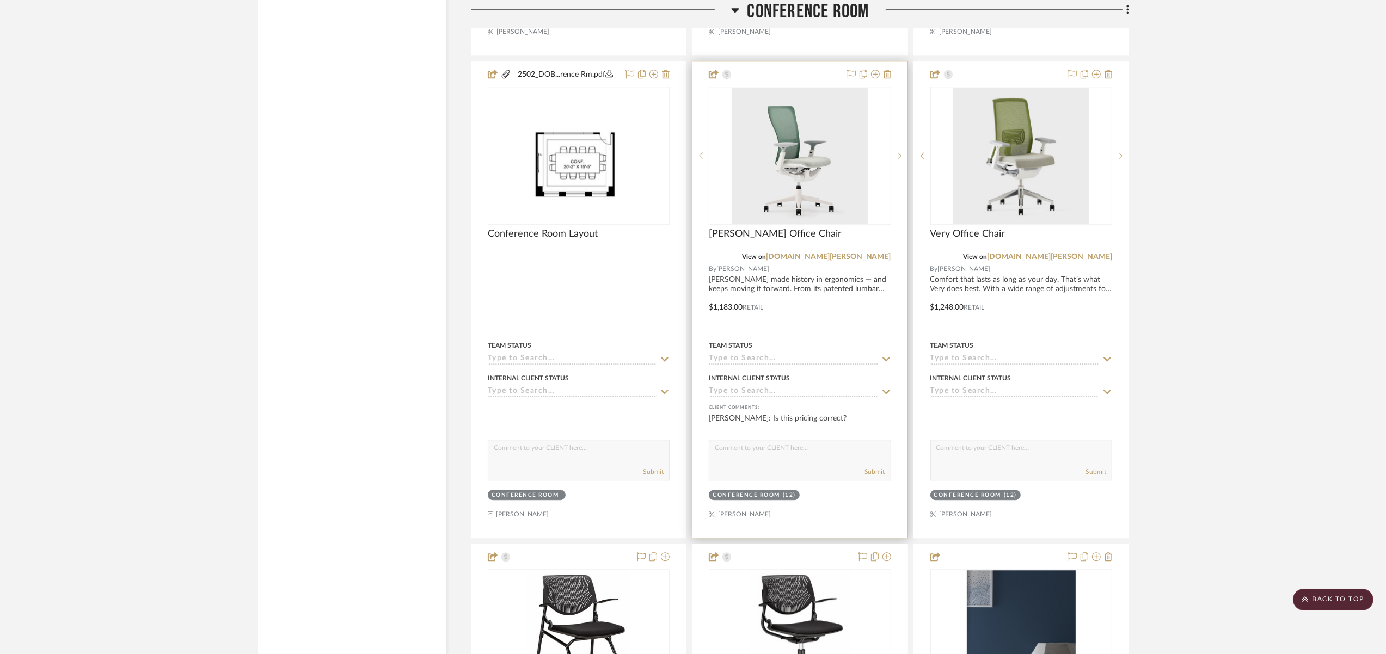
click at [810, 290] on div at bounding box center [799, 299] width 214 height 476
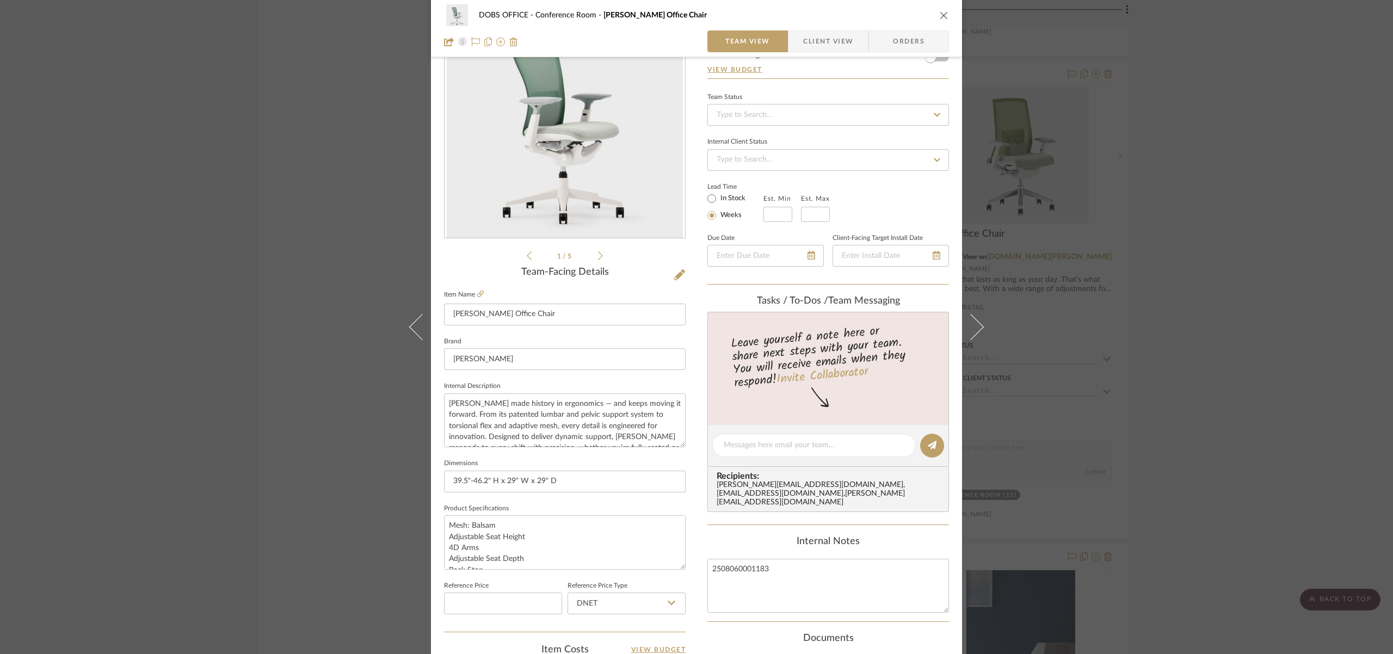
scroll to position [0, 0]
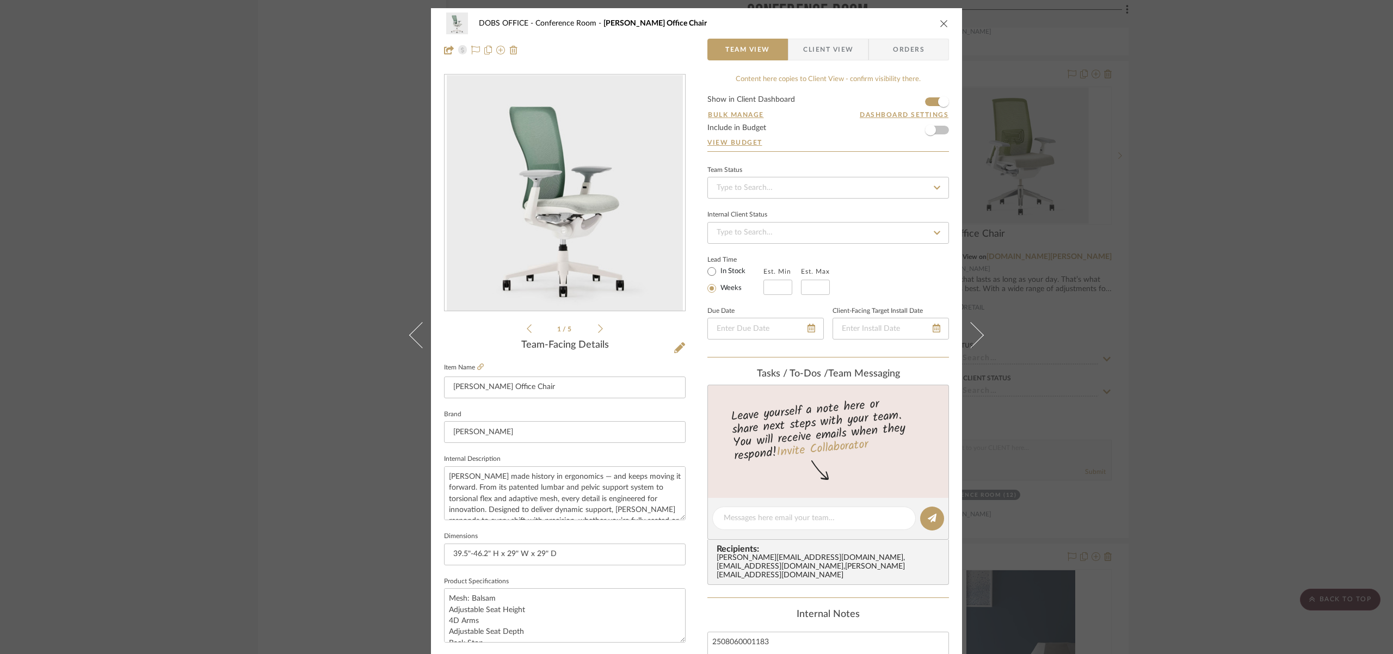
drag, startPoint x: 938, startPoint y: 23, endPoint x: 939, endPoint y: 31, distance: 7.7
click at [940, 24] on icon "close" at bounding box center [944, 23] width 9 height 9
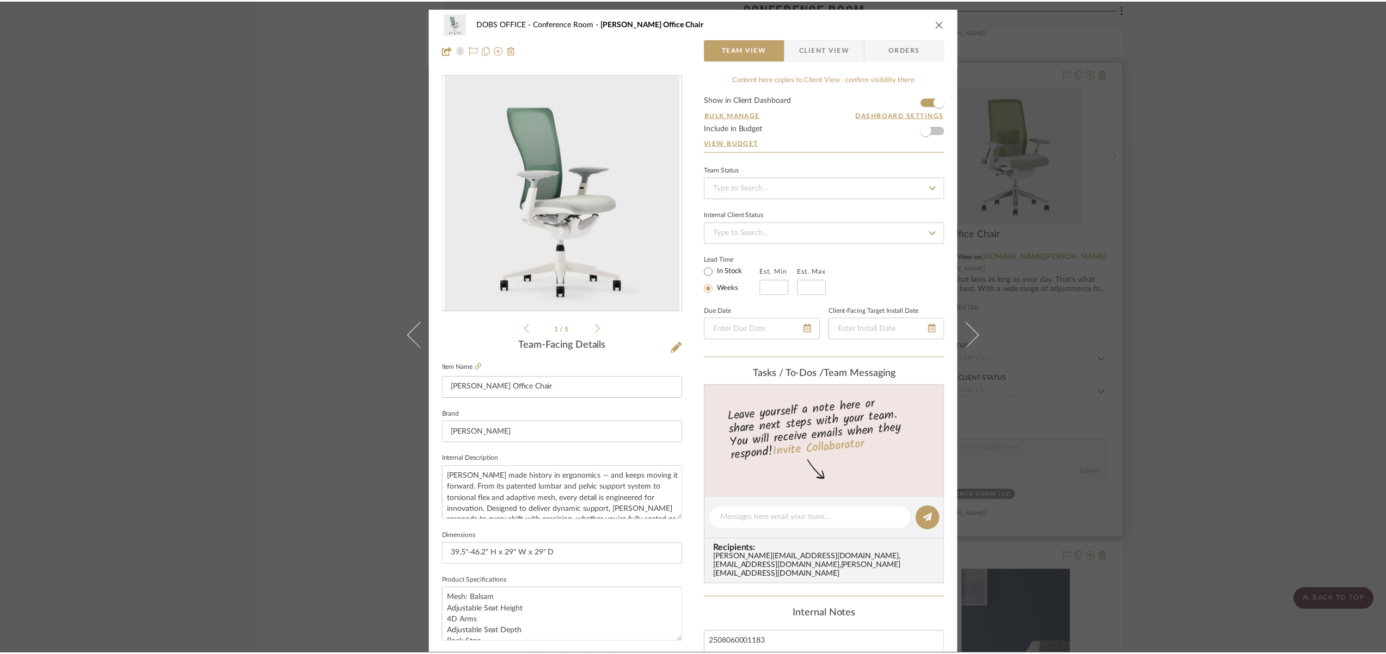
scroll to position [3758, 0]
